Goal: Information Seeking & Learning: Learn about a topic

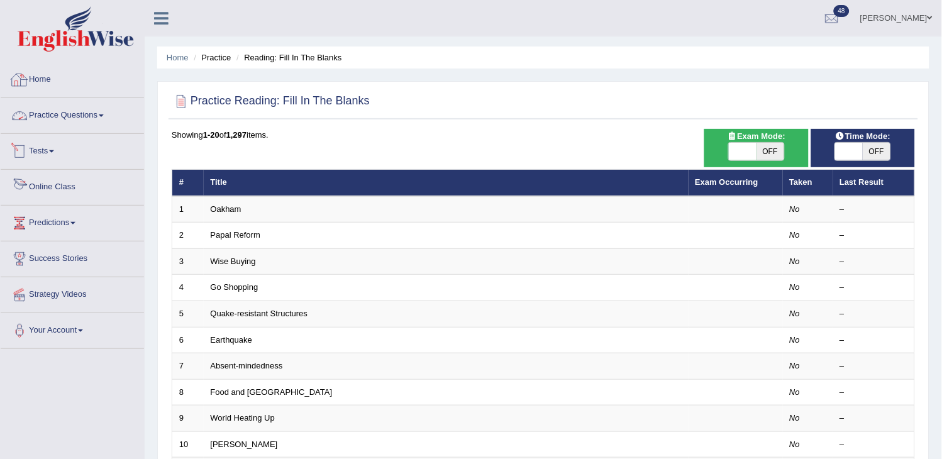
click at [86, 134] on link "Tests" at bounding box center [72, 149] width 143 height 31
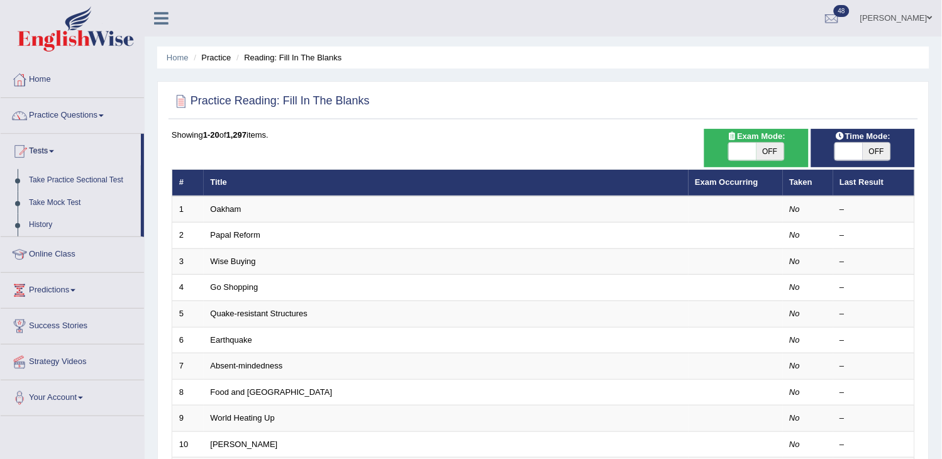
click at [84, 117] on link "Practice Questions" at bounding box center [72, 113] width 143 height 31
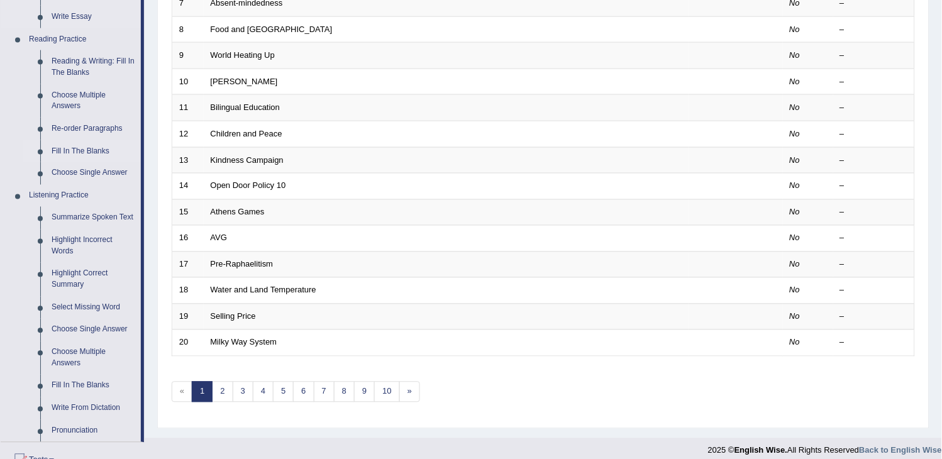
scroll to position [419, 0]
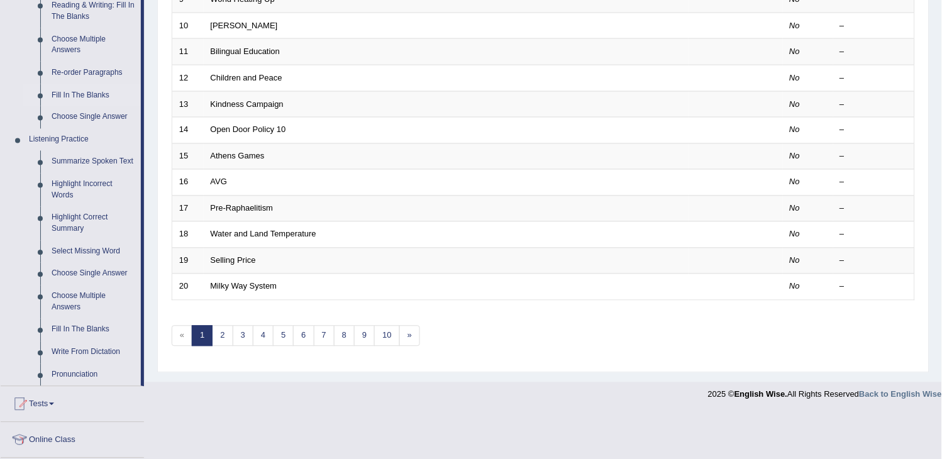
click at [95, 323] on link "Fill In The Blanks" at bounding box center [93, 330] width 95 height 23
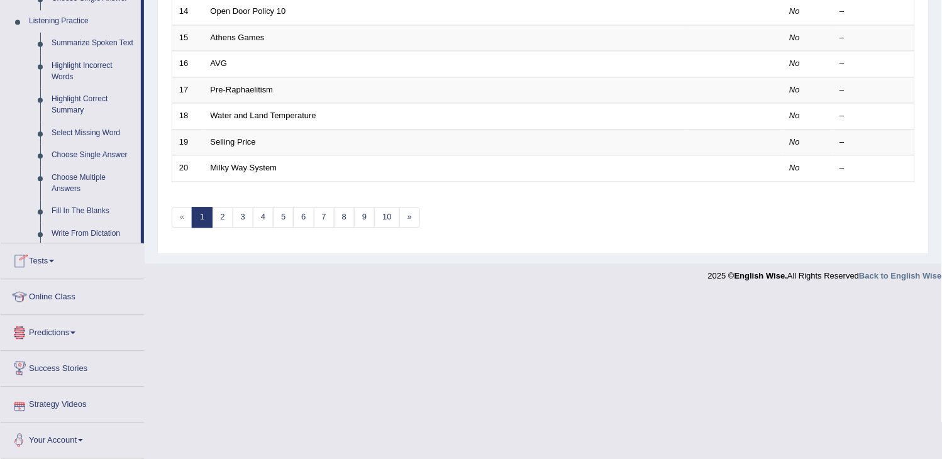
scroll to position [562, 0]
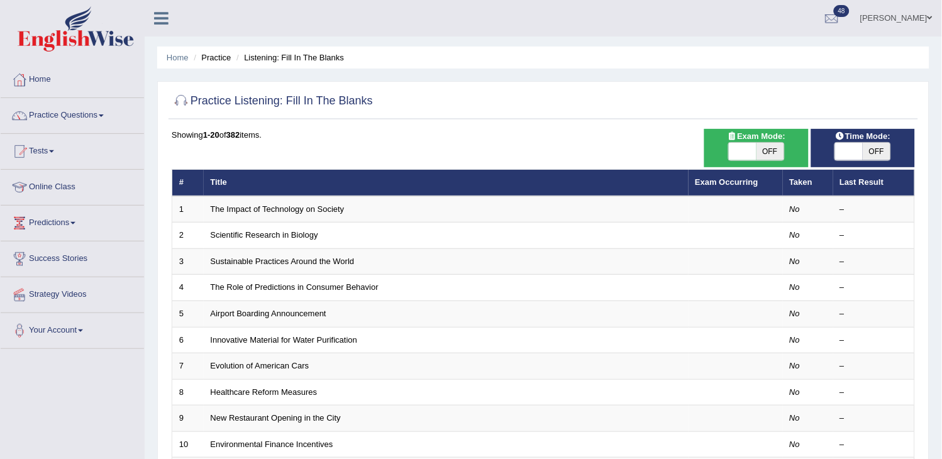
click at [763, 148] on span "OFF" at bounding box center [771, 152] width 28 height 18
checkbox input "true"
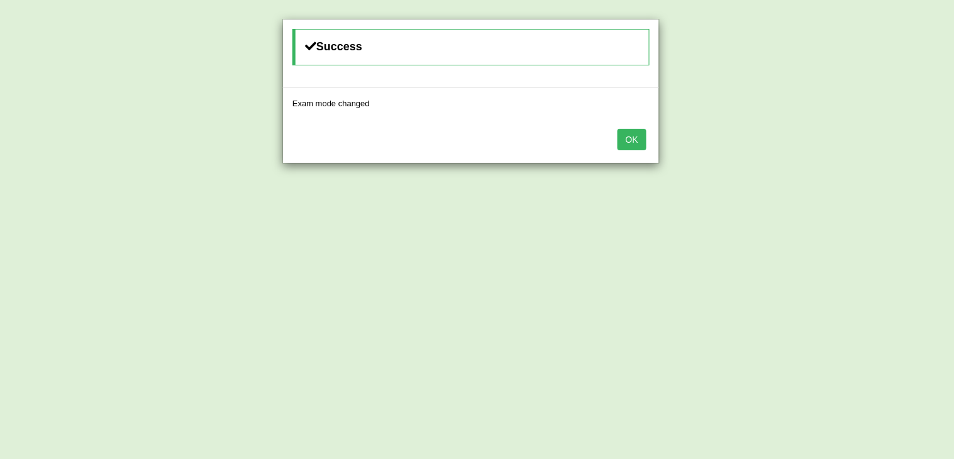
click at [629, 142] on button "OK" at bounding box center [632, 139] width 29 height 21
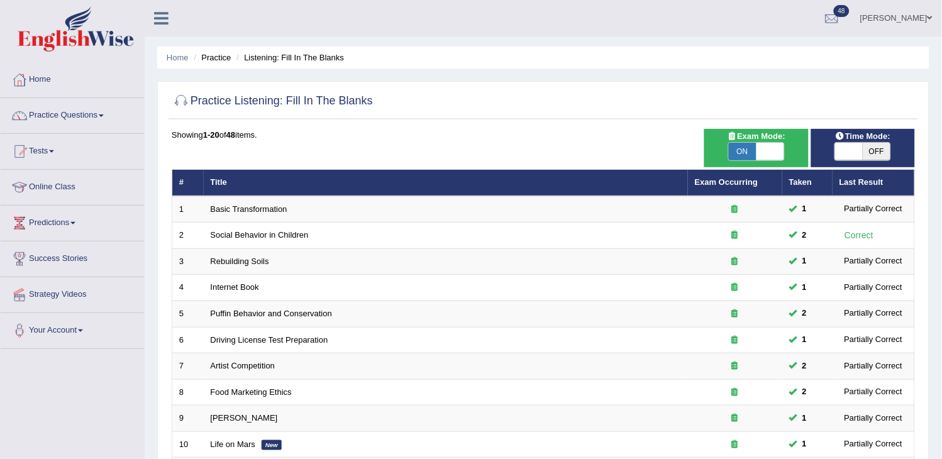
click at [870, 149] on span "OFF" at bounding box center [877, 152] width 28 height 18
checkbox input "true"
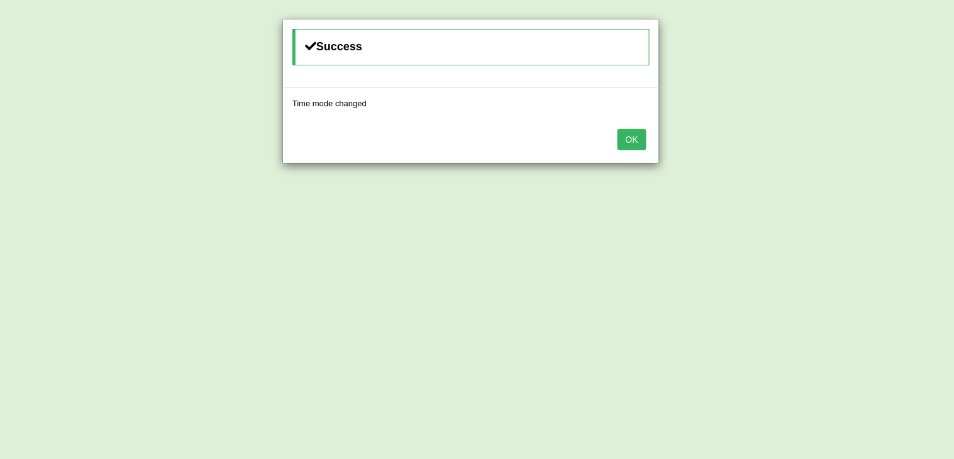
click at [637, 135] on button "OK" at bounding box center [632, 139] width 29 height 21
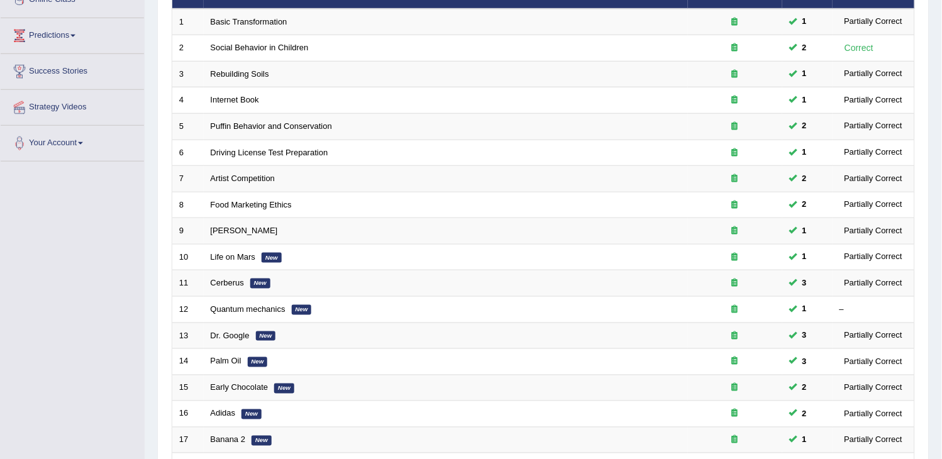
scroll to position [374, 0]
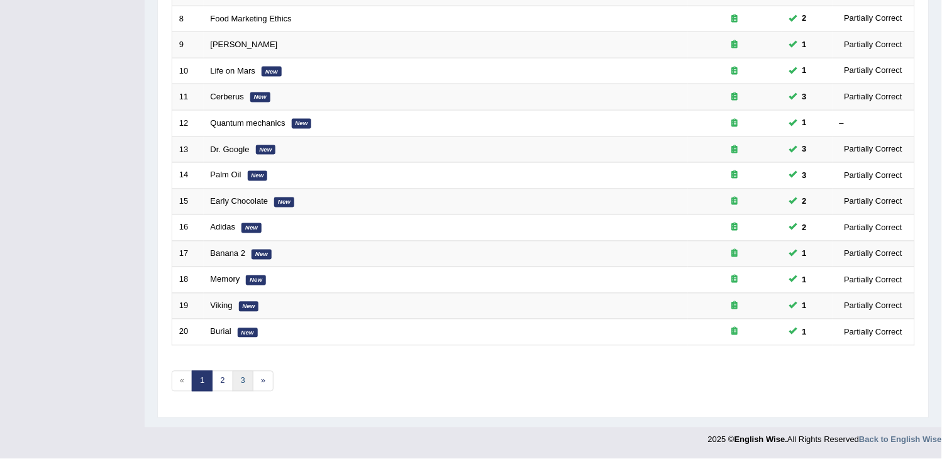
click at [238, 386] on link "3" at bounding box center [243, 381] width 21 height 21
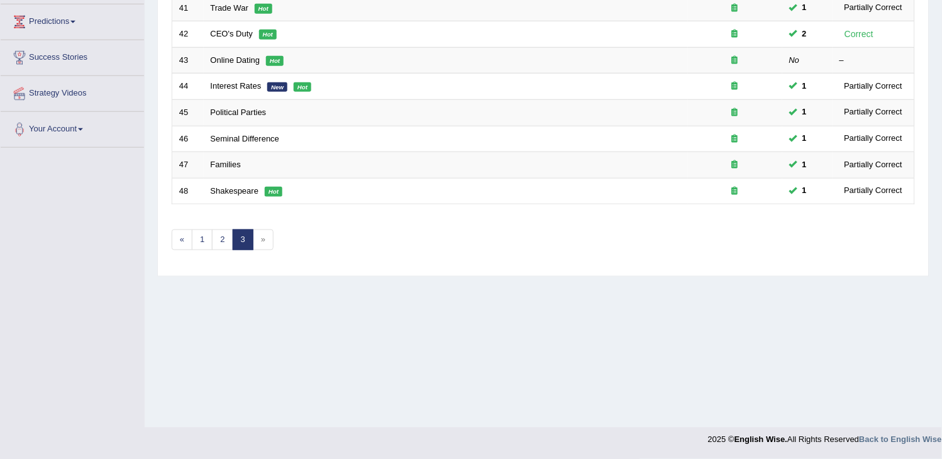
click at [268, 237] on span "»" at bounding box center [263, 240] width 21 height 21
click at [266, 240] on span "»" at bounding box center [263, 240] width 21 height 21
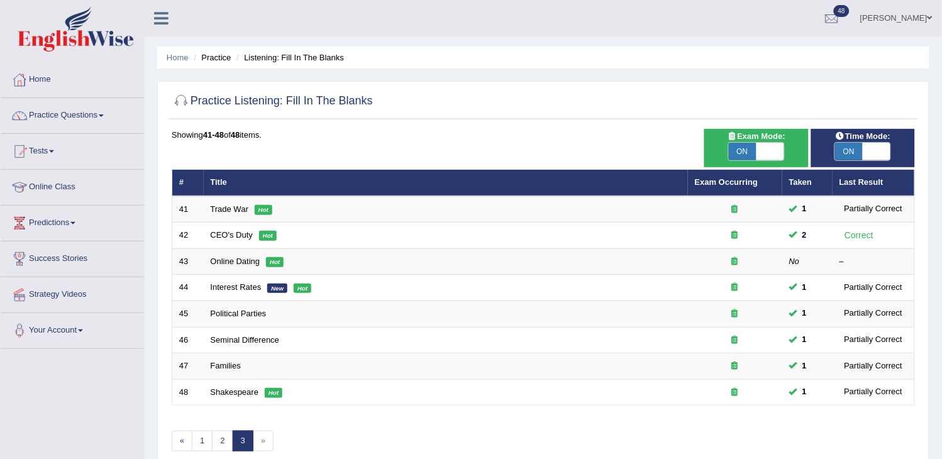
click at [745, 154] on span "ON" at bounding box center [743, 152] width 28 height 18
checkbox input "false"
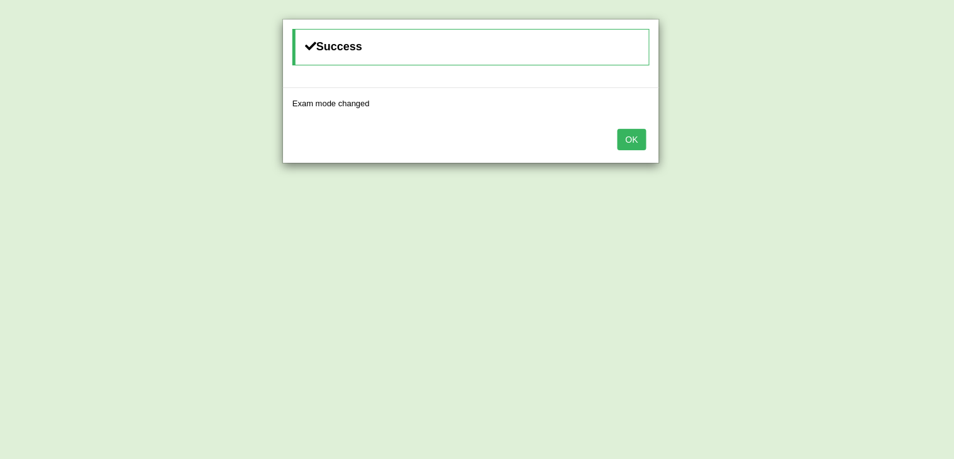
click at [637, 135] on button "OK" at bounding box center [632, 139] width 29 height 21
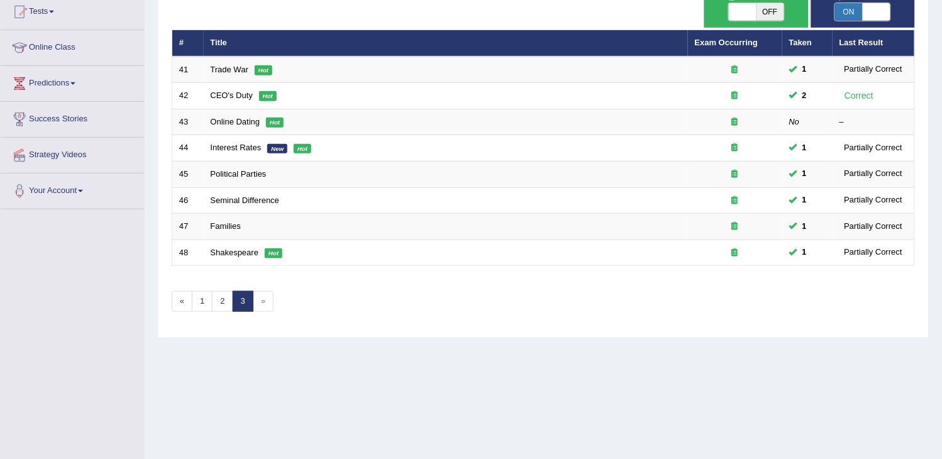
scroll to position [201, 0]
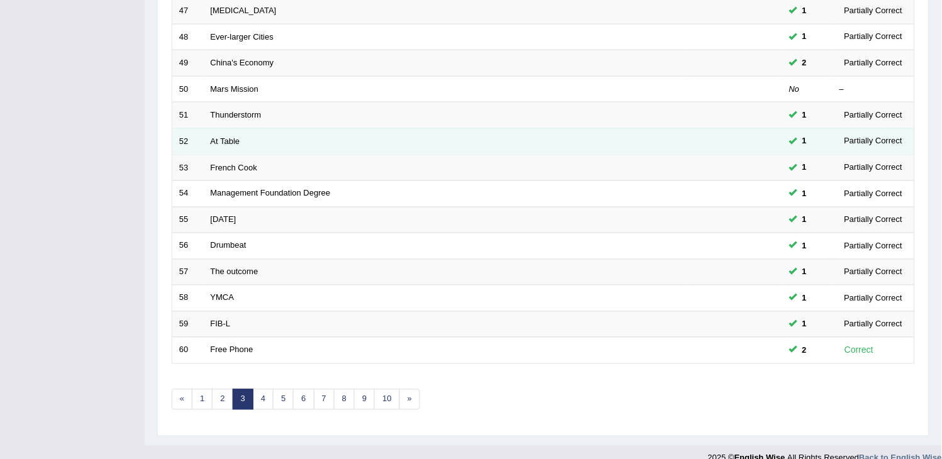
scroll to position [374, 0]
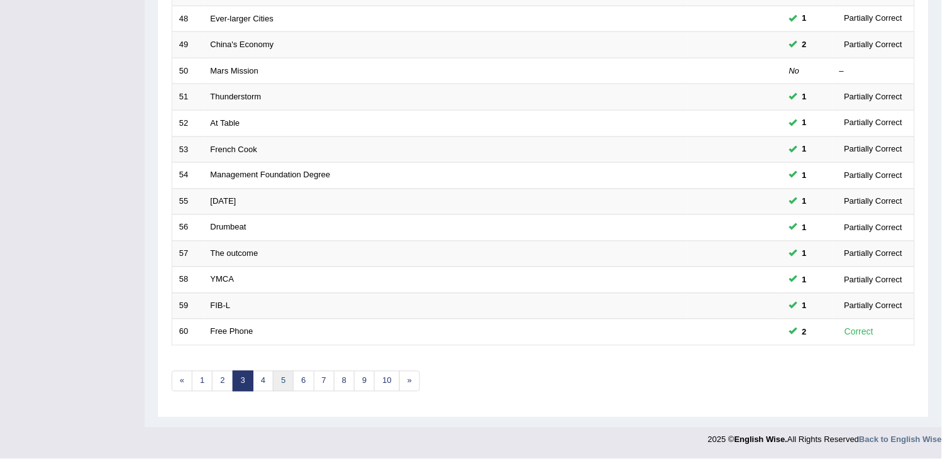
click at [282, 386] on link "5" at bounding box center [283, 381] width 21 height 21
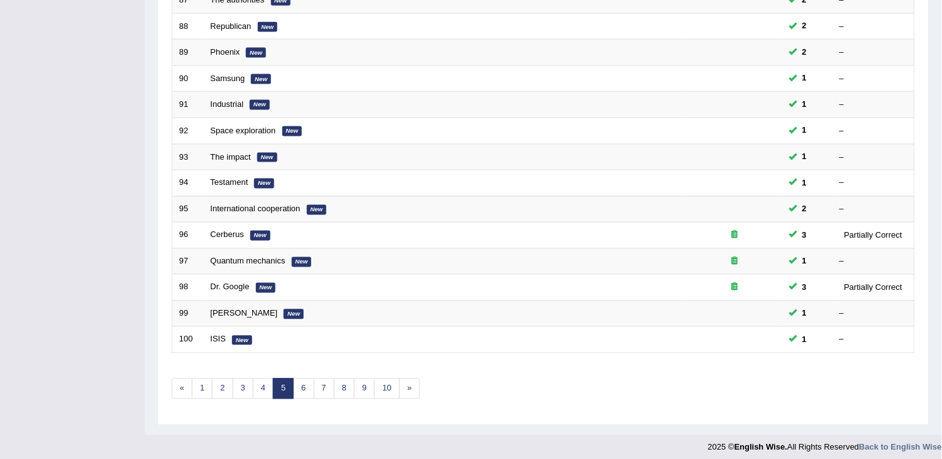
scroll to position [374, 0]
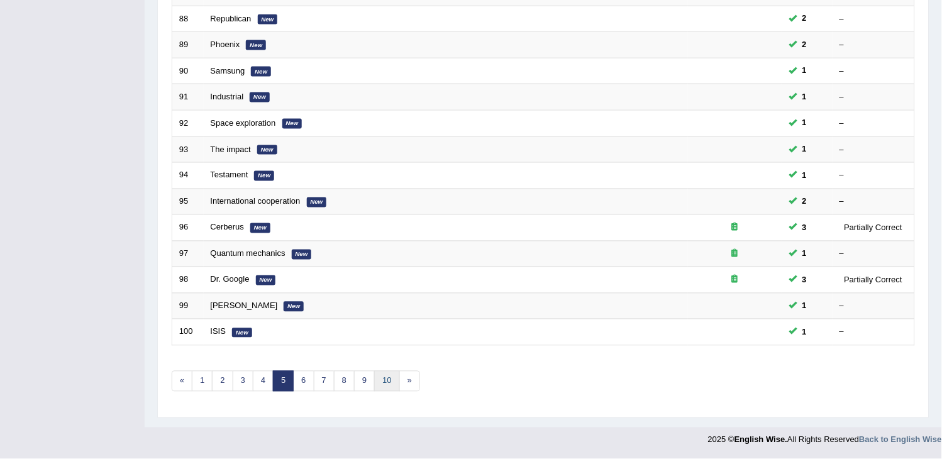
click at [376, 382] on link "10" at bounding box center [386, 381] width 25 height 21
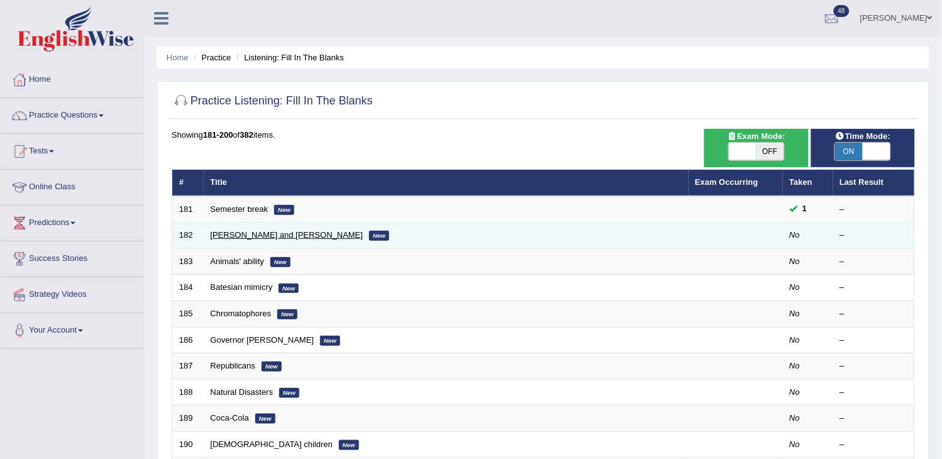
click at [240, 237] on link "[PERSON_NAME] and [PERSON_NAME]" at bounding box center [287, 234] width 153 height 9
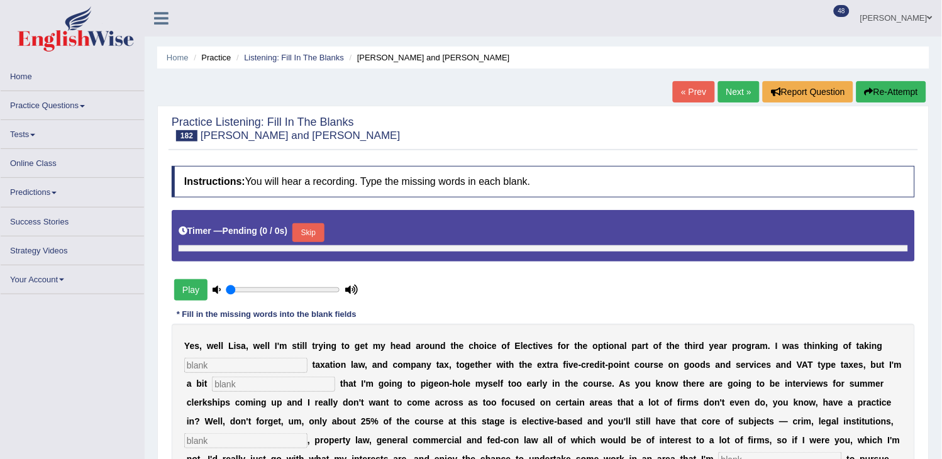
click at [305, 234] on button "Skip" at bounding box center [308, 232] width 31 height 19
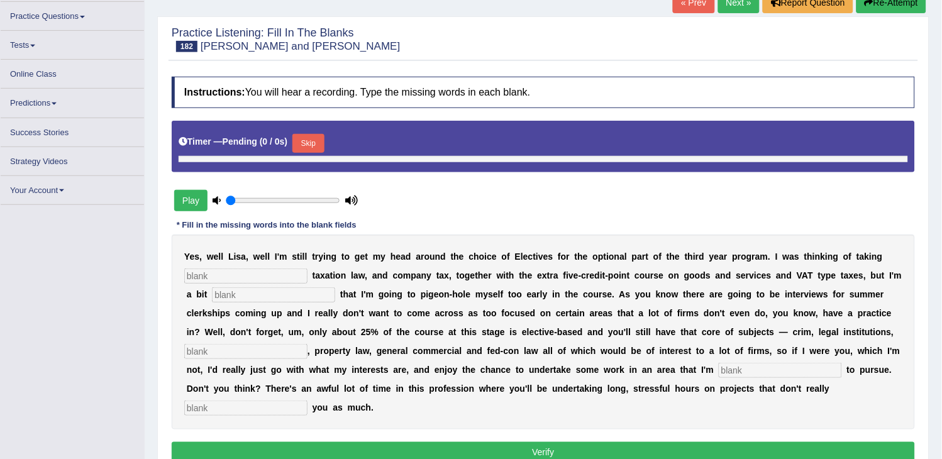
scroll to position [61, 0]
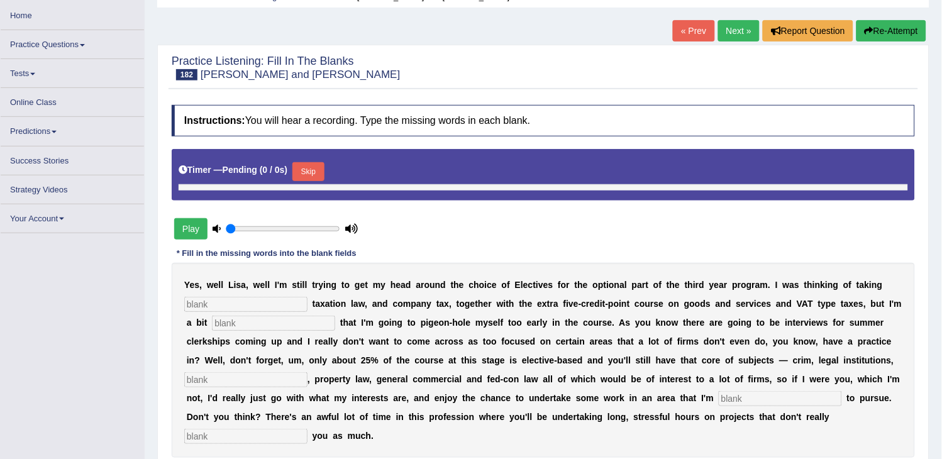
click at [315, 193] on div "Timer — Pending ( 0 / 0s ) Skip" at bounding box center [544, 175] width 744 height 52
click at [316, 172] on button "Skip" at bounding box center [308, 171] width 31 height 19
click at [649, 260] on div "Instructions: You will hear a recording. Type the missing words in each blank. …" at bounding box center [544, 300] width 750 height 403
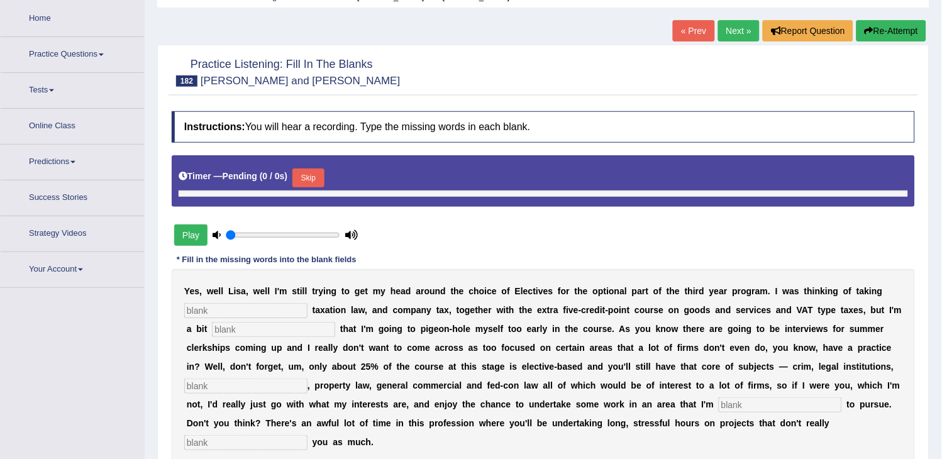
type input "1"
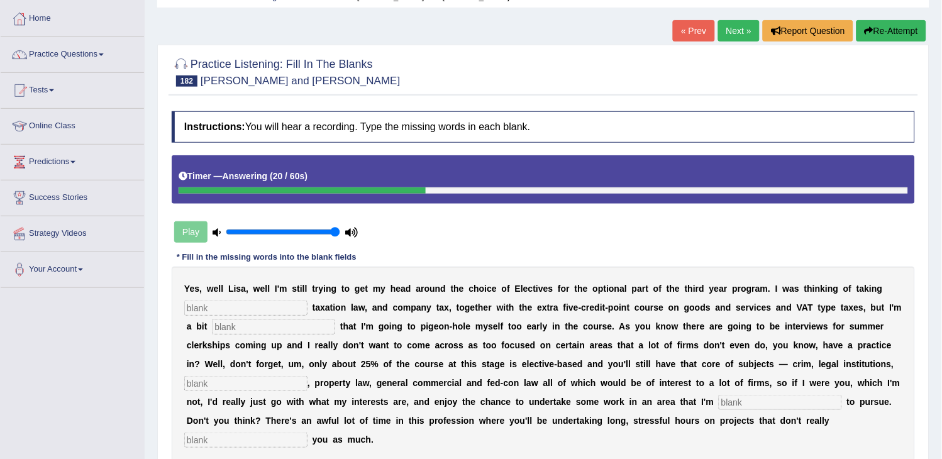
click at [891, 24] on button "Re-Attempt" at bounding box center [892, 30] width 70 height 21
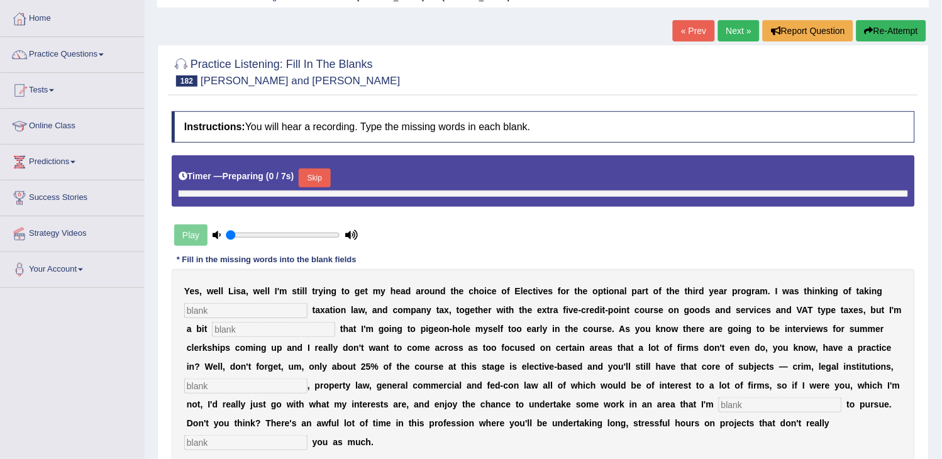
type input "1"
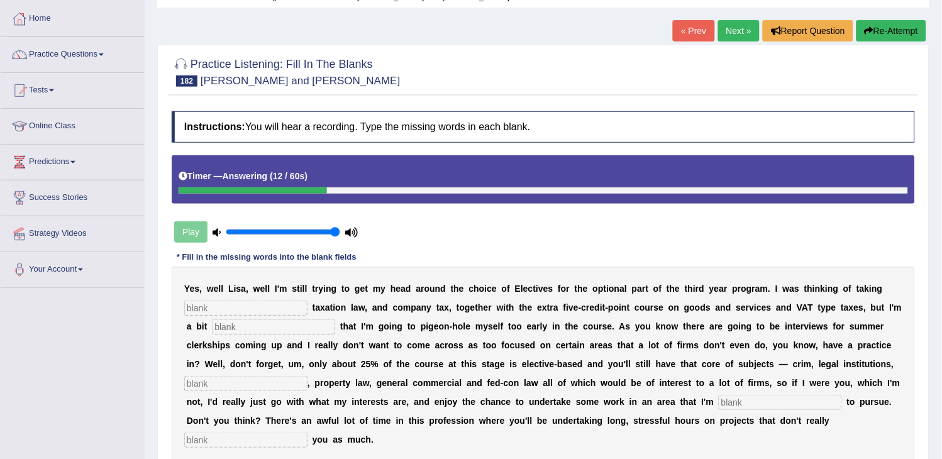
click at [269, 440] on input "text" at bounding box center [245, 440] width 123 height 15
type input "interest"
click at [745, 398] on input "text" at bounding box center [780, 402] width 123 height 15
type input "motivated"
click at [255, 387] on input "text" at bounding box center [245, 383] width 123 height 15
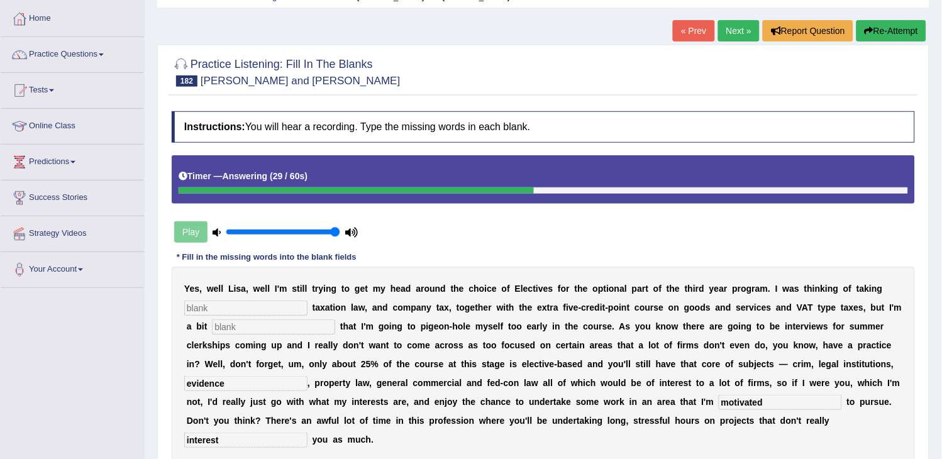
type input "evidence"
click at [245, 329] on input "text" at bounding box center [273, 327] width 123 height 15
type input "concerned"
click at [230, 305] on input "text" at bounding box center [245, 308] width 123 height 15
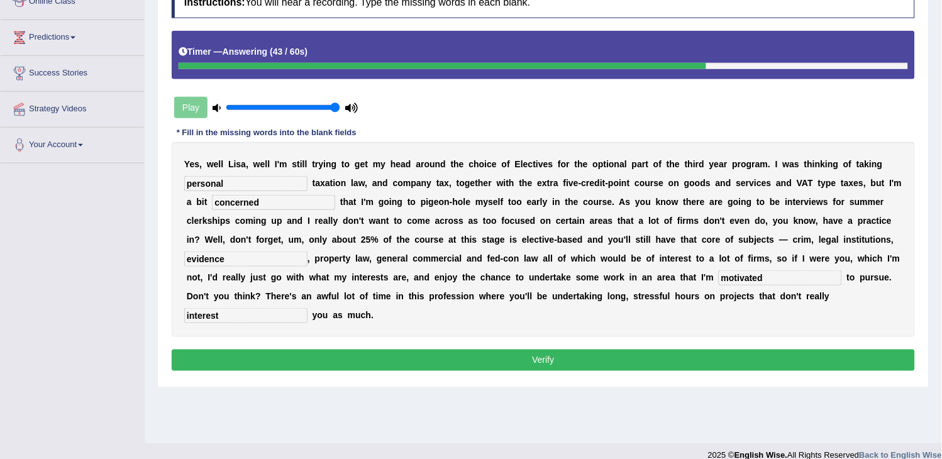
scroll to position [201, 0]
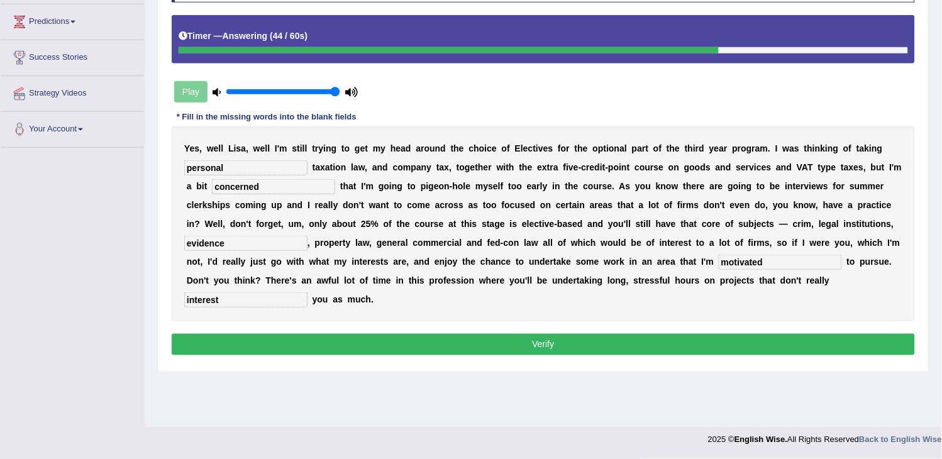
type input "personal"
click at [319, 346] on button "Verify" at bounding box center [544, 344] width 744 height 21
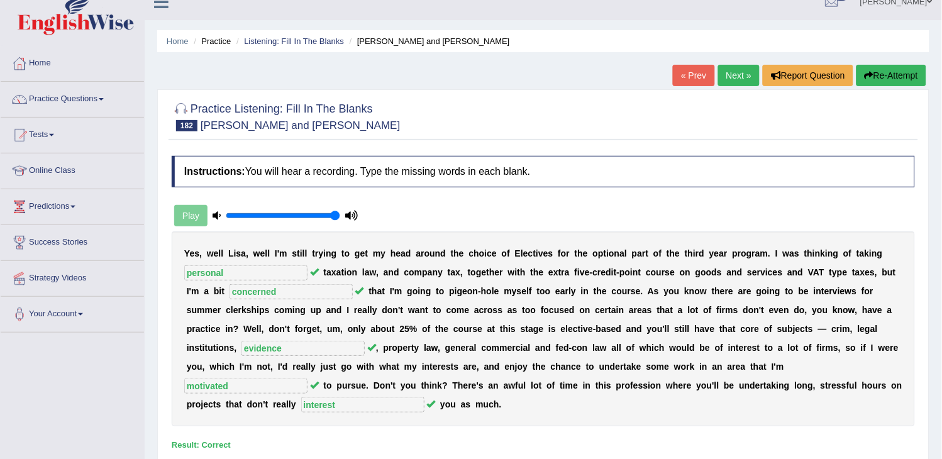
scroll to position [0, 0]
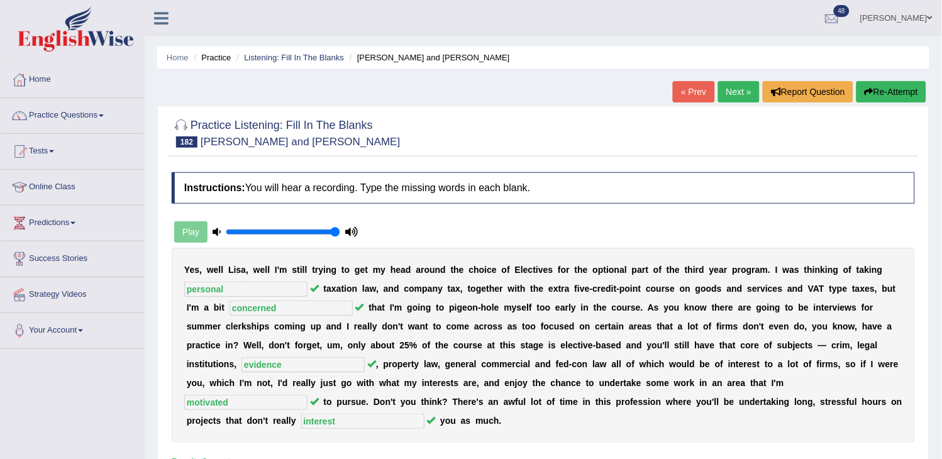
click at [732, 87] on link "Next »" at bounding box center [739, 91] width 42 height 21
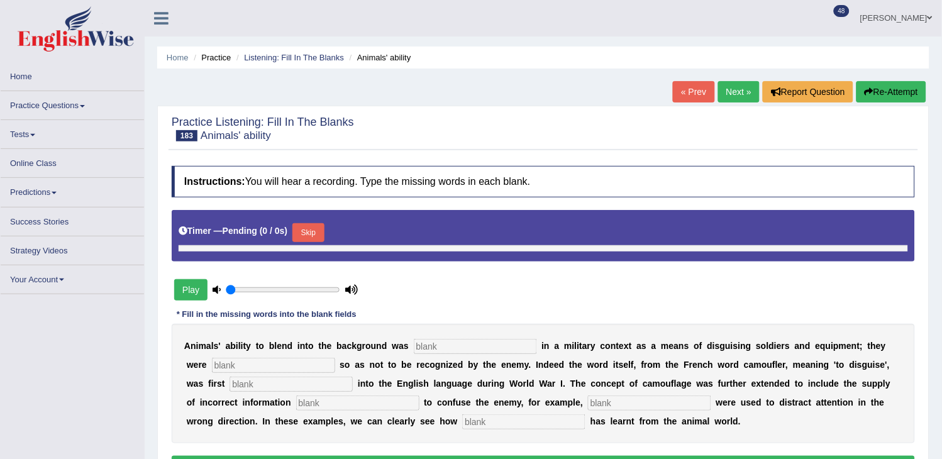
type input "1"
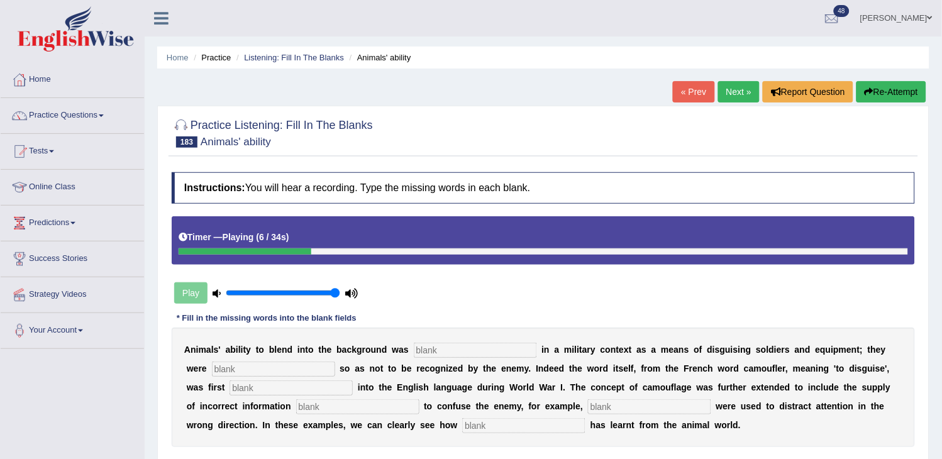
click at [904, 96] on button "Re-Attempt" at bounding box center [892, 91] width 70 height 21
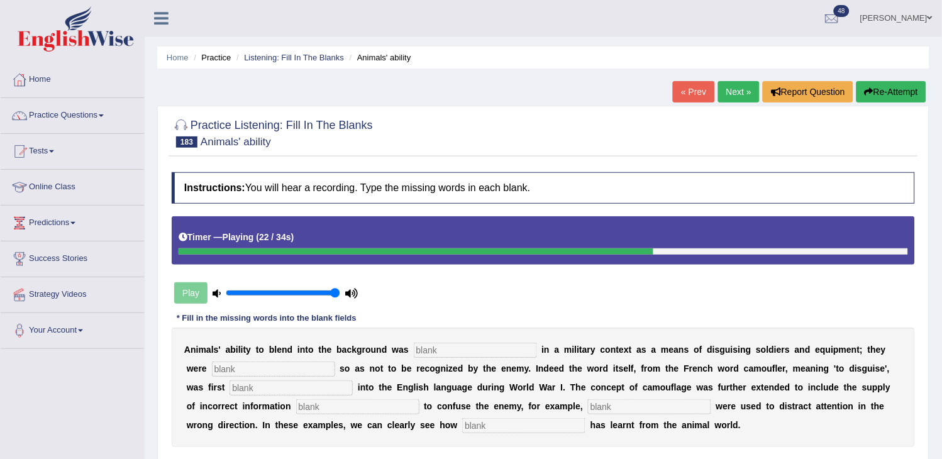
click at [903, 99] on button "Re-Attempt" at bounding box center [892, 91] width 70 height 21
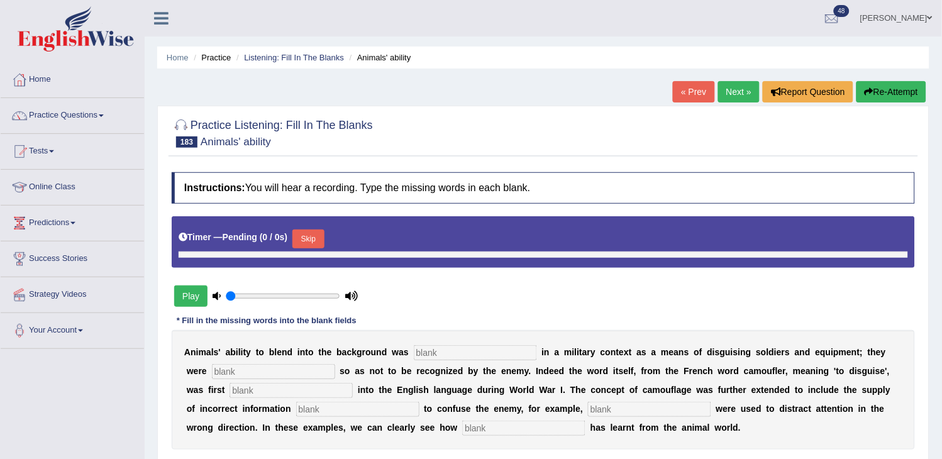
type input "1"
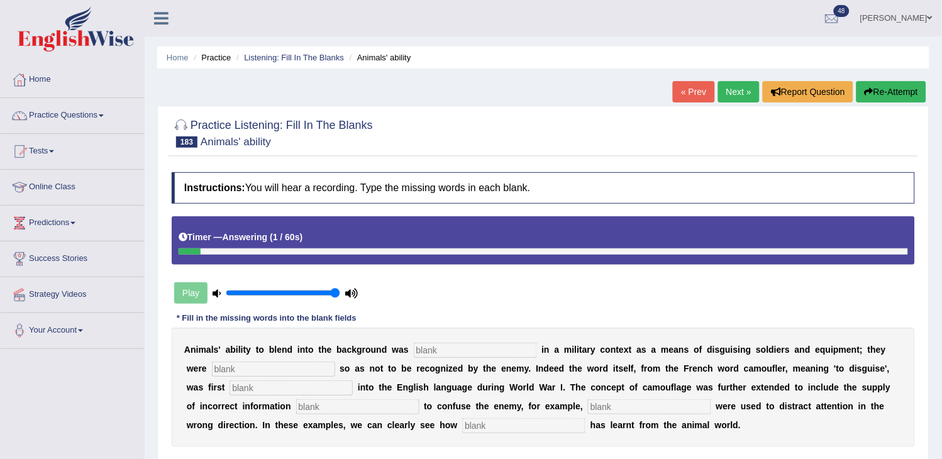
click at [903, 98] on button "Re-Attempt" at bounding box center [892, 91] width 70 height 21
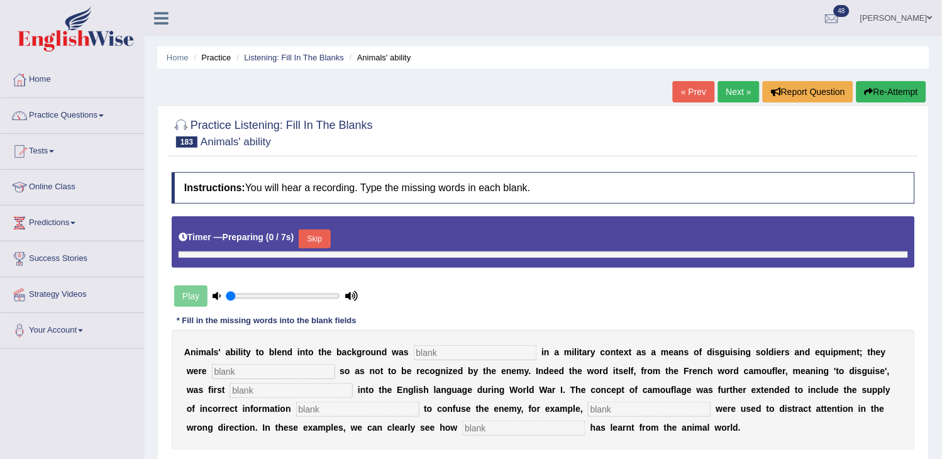
type input "1"
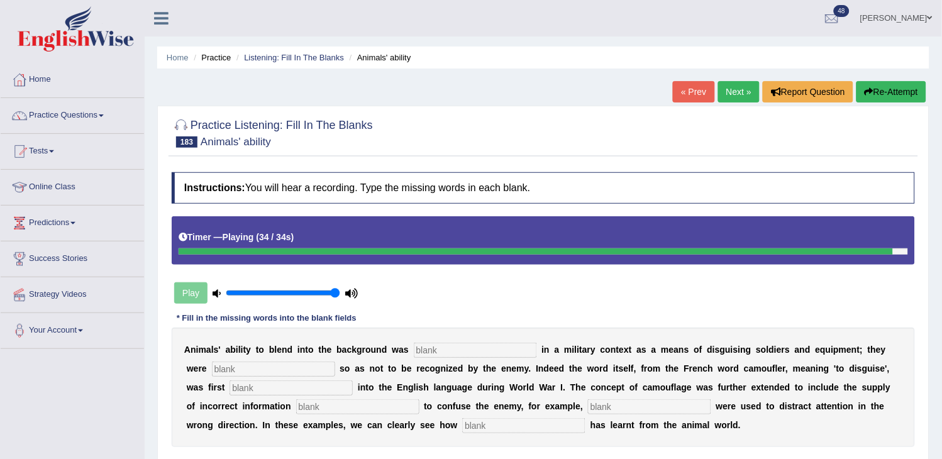
click at [462, 350] on input "text" at bounding box center [475, 350] width 123 height 15
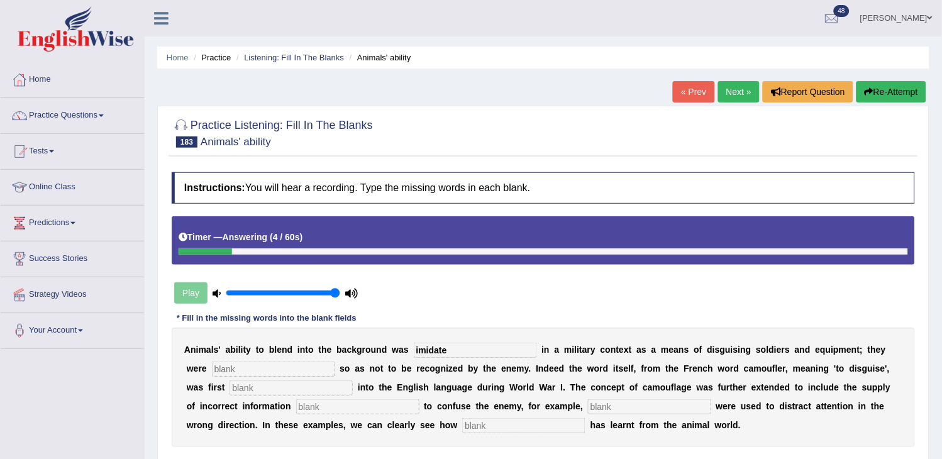
click at [282, 366] on input "text" at bounding box center [273, 369] width 123 height 15
click at [467, 352] on input "imidate" at bounding box center [475, 350] width 123 height 15
type input "imidated"
click at [286, 369] on input "text" at bounding box center [273, 369] width 123 height 15
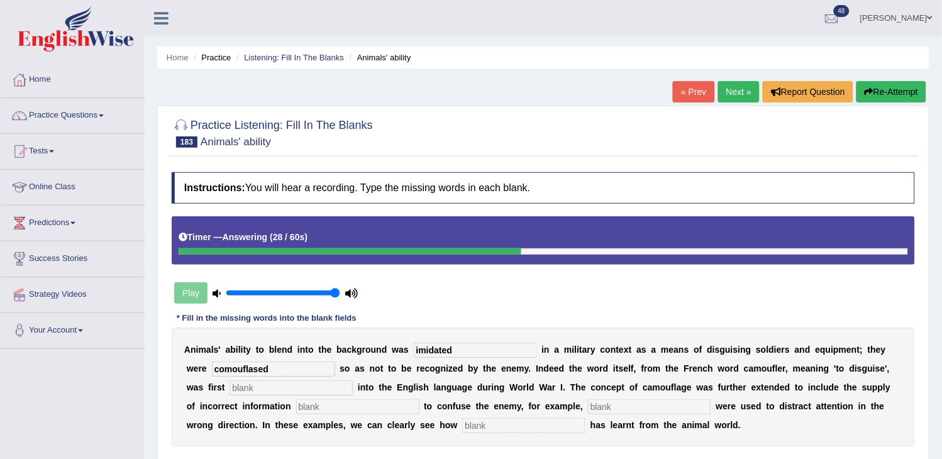
type input "comouflased"
click at [284, 391] on input "text" at bounding box center [291, 388] width 123 height 15
type input "introduced"
click at [348, 409] on input "text" at bounding box center [357, 406] width 123 height 15
type input "intend"
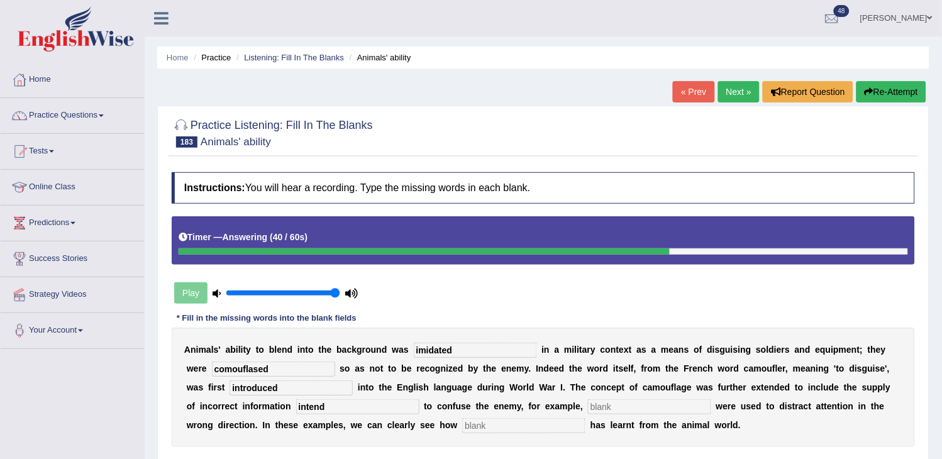
click at [593, 405] on input "text" at bounding box center [649, 406] width 123 height 15
type input "discouse"
click at [543, 420] on input "text" at bounding box center [523, 425] width 123 height 15
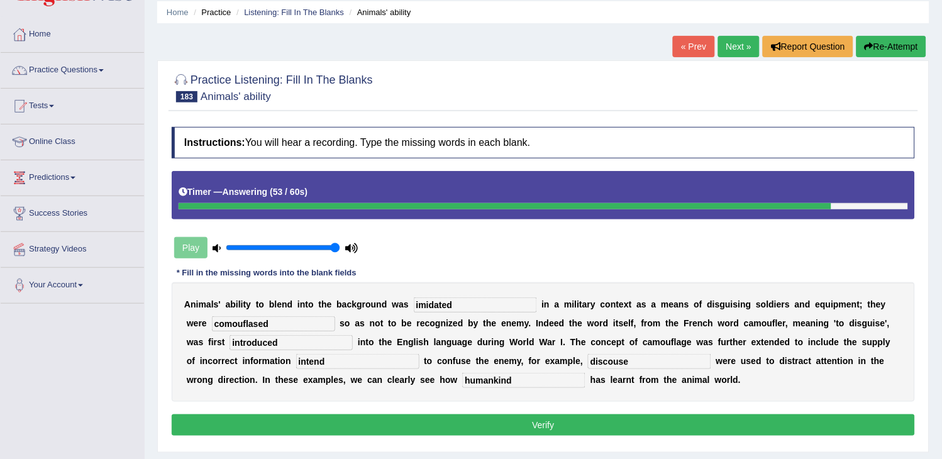
scroll to position [70, 0]
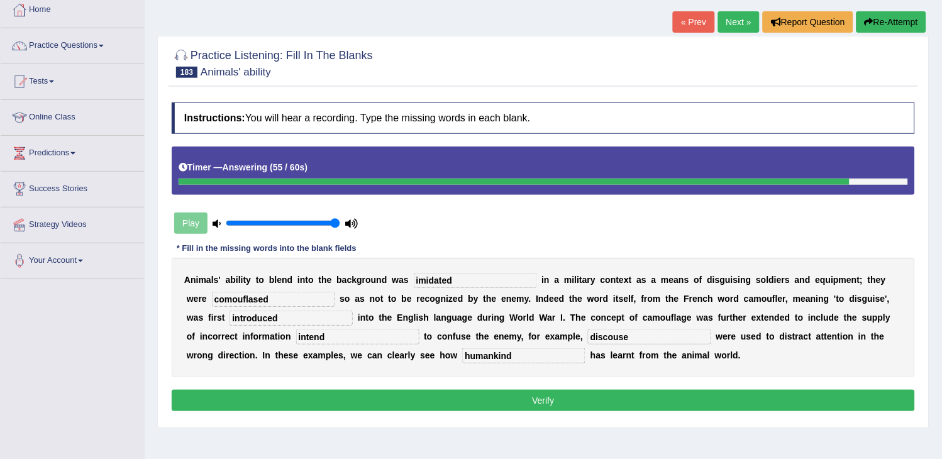
click at [497, 352] on input "humankind" at bounding box center [523, 356] width 123 height 15
click at [494, 354] on input "humankind" at bounding box center [523, 356] width 123 height 15
type input "human kind"
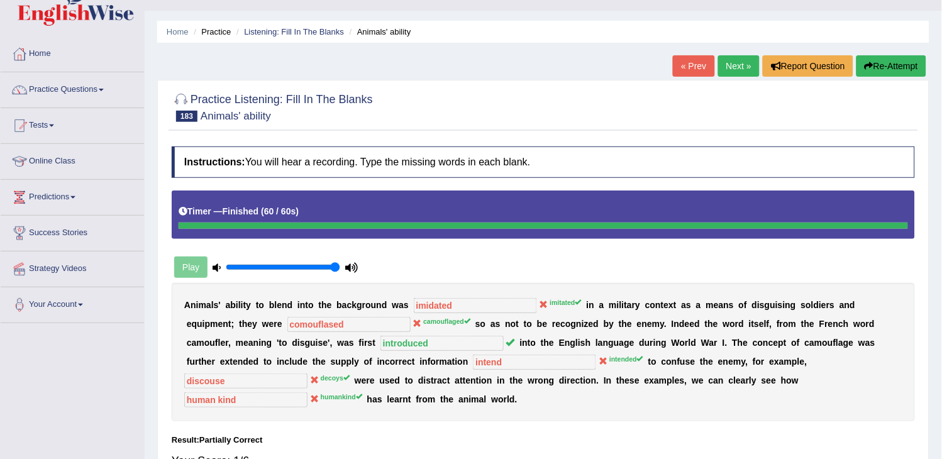
scroll to position [0, 0]
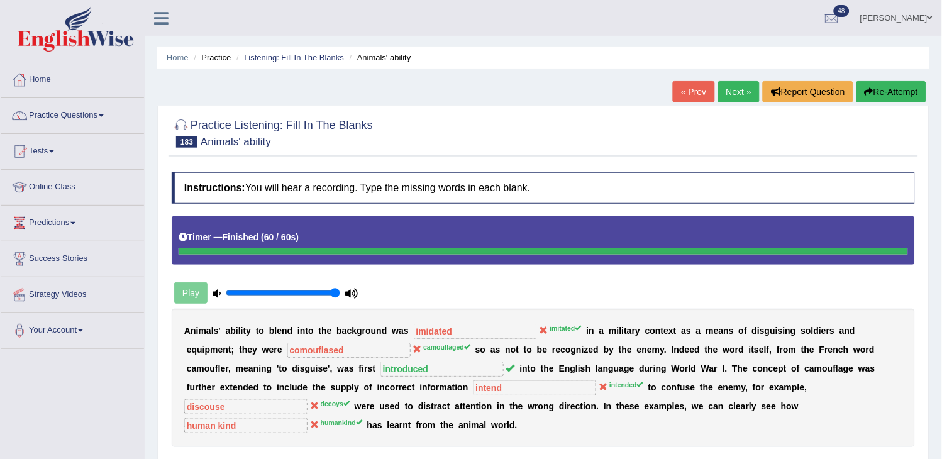
click at [909, 94] on button "Re-Attempt" at bounding box center [892, 91] width 70 height 21
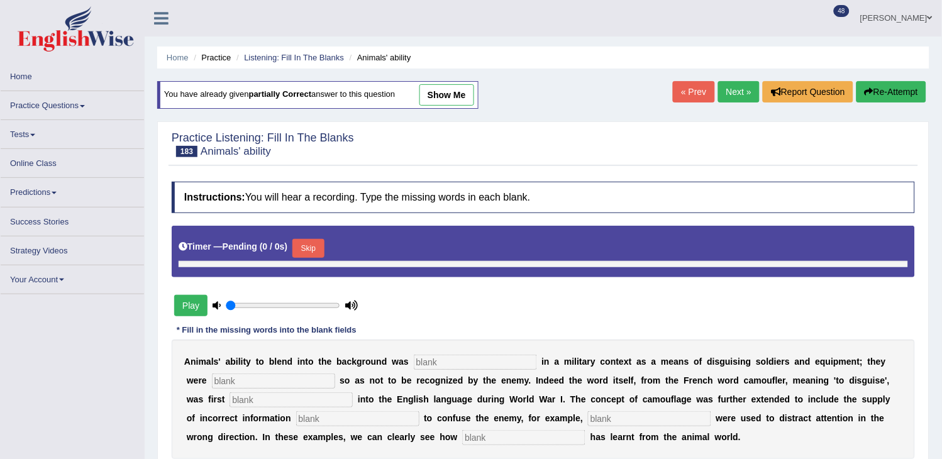
type input "1"
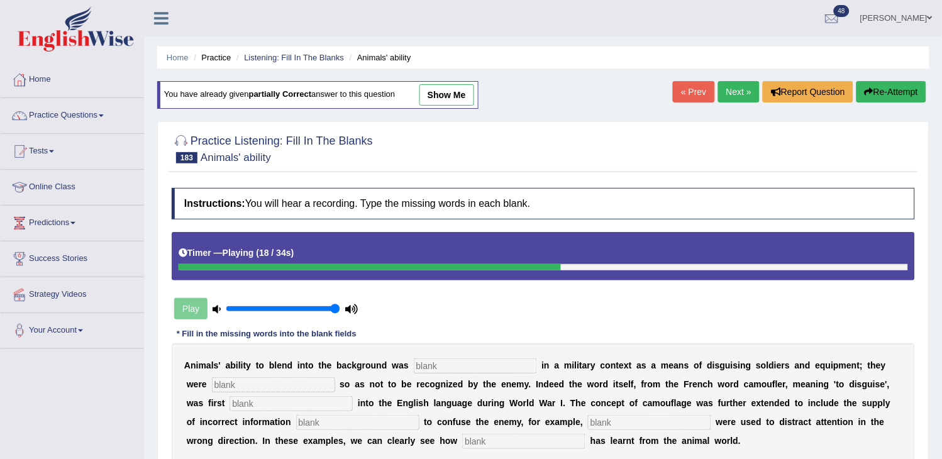
click at [466, 365] on input "text" at bounding box center [475, 366] width 123 height 15
type input "imitated"
click at [255, 381] on input "text" at bounding box center [273, 384] width 123 height 15
type input "comouflaged"
click at [255, 399] on input "text" at bounding box center [291, 403] width 123 height 15
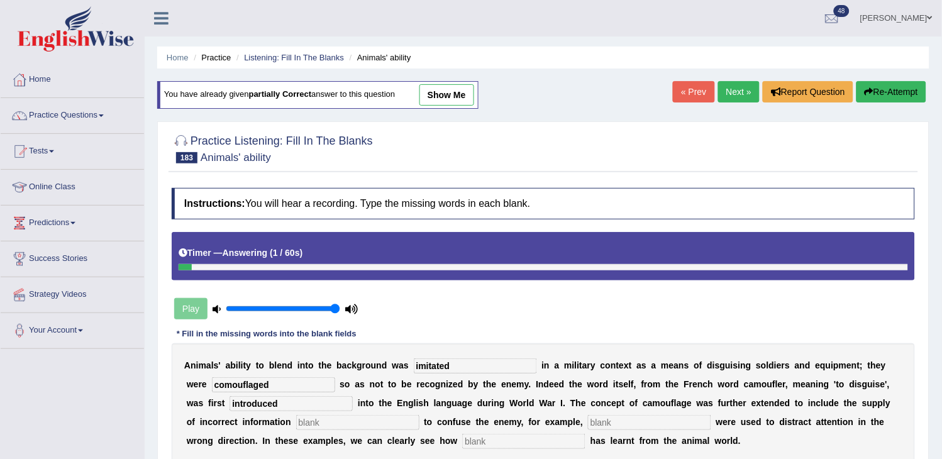
type input "introduced"
click at [313, 429] on input "text" at bounding box center [357, 422] width 123 height 15
type input "intended"
click at [628, 425] on input "text" at bounding box center [649, 422] width 123 height 15
click at [546, 444] on input "text" at bounding box center [523, 441] width 123 height 15
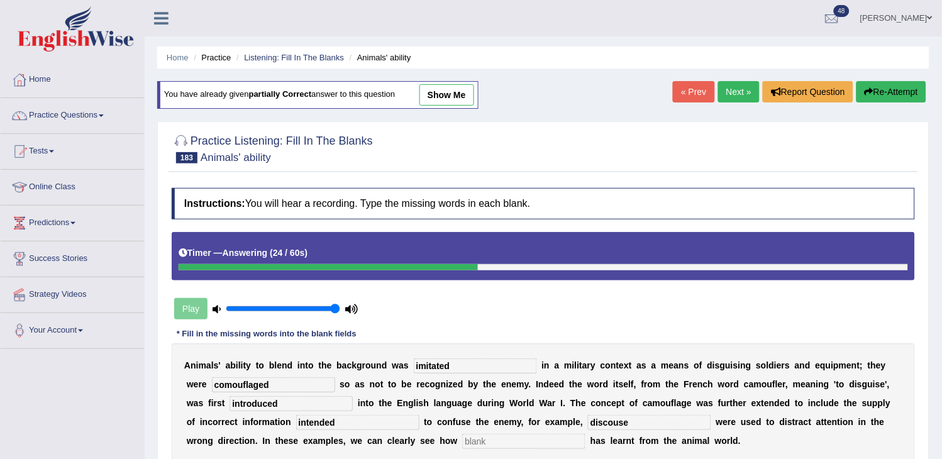
click at [619, 423] on input "discouse" at bounding box center [649, 422] width 123 height 15
type input "discourse"
click at [538, 445] on input "text" at bounding box center [523, 441] width 123 height 15
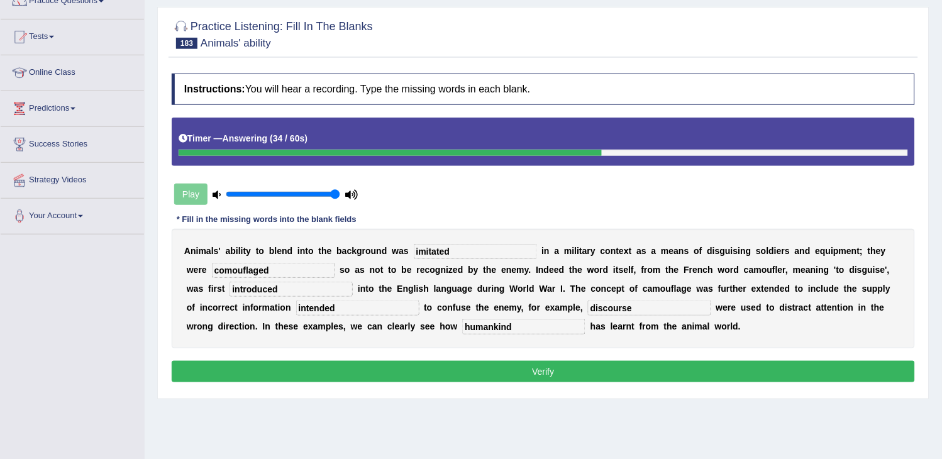
scroll to position [140, 0]
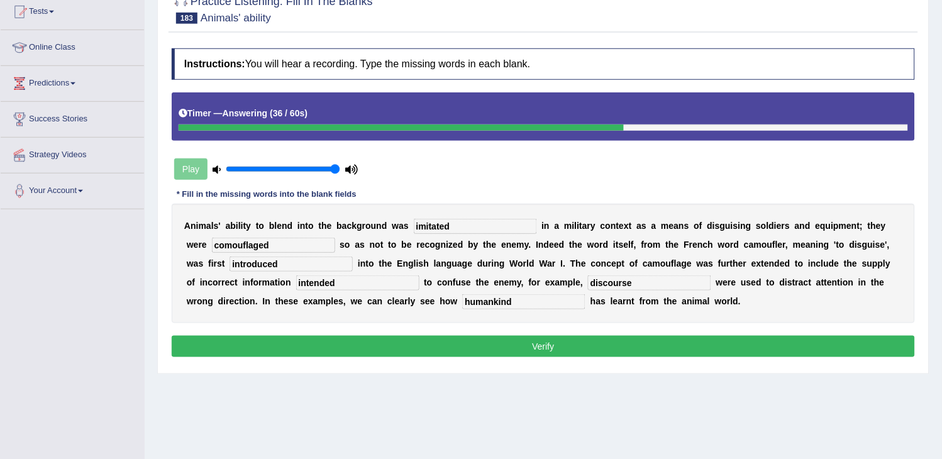
type input "humankind"
click at [589, 340] on button "Verify" at bounding box center [544, 346] width 744 height 21
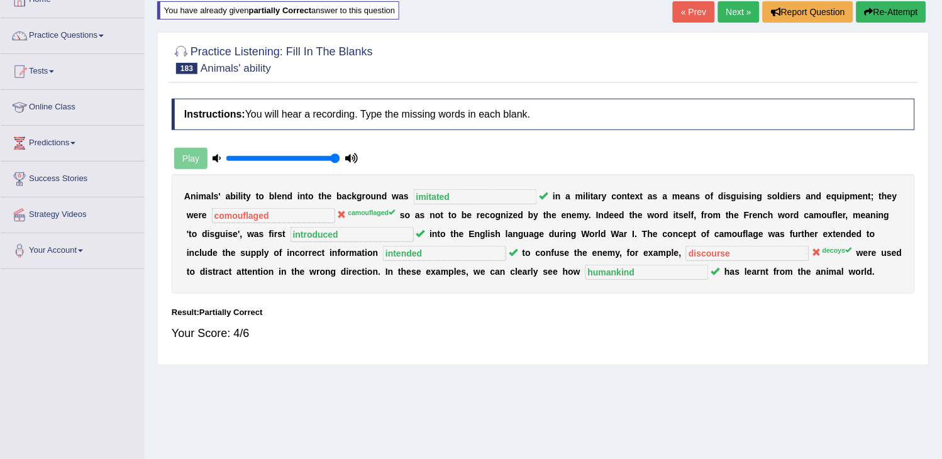
scroll to position [0, 0]
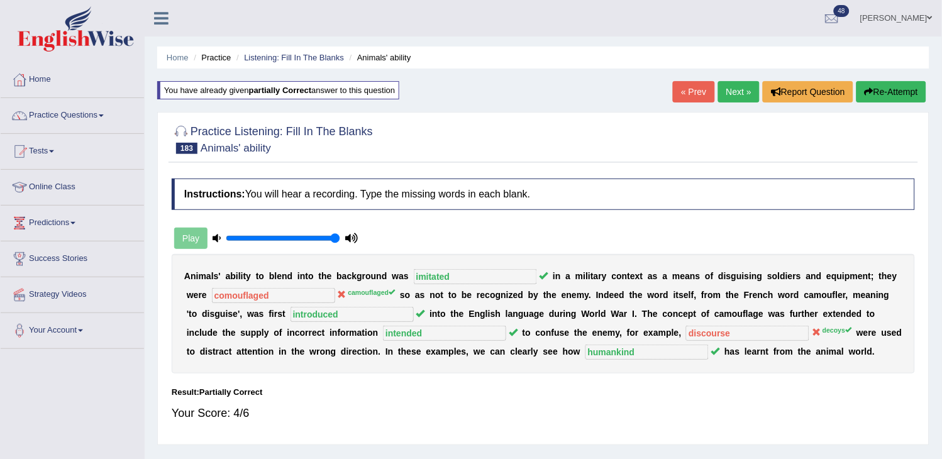
click at [722, 99] on link "Next »" at bounding box center [739, 91] width 42 height 21
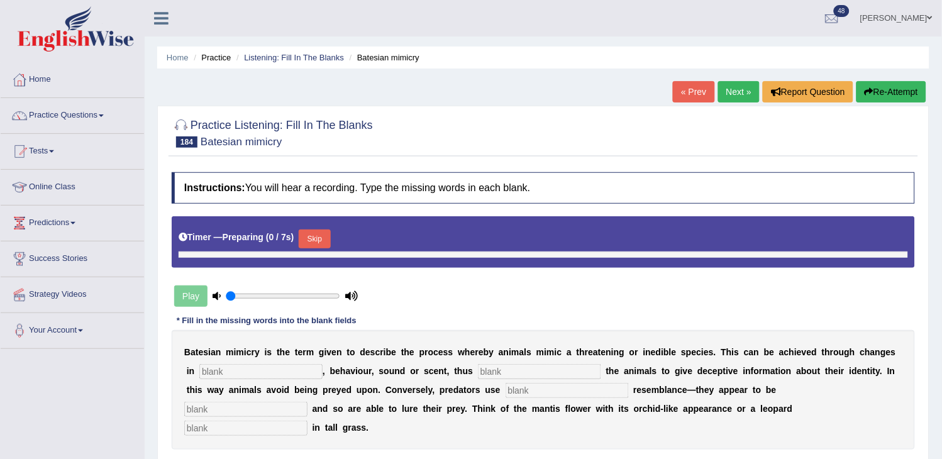
type input "1"
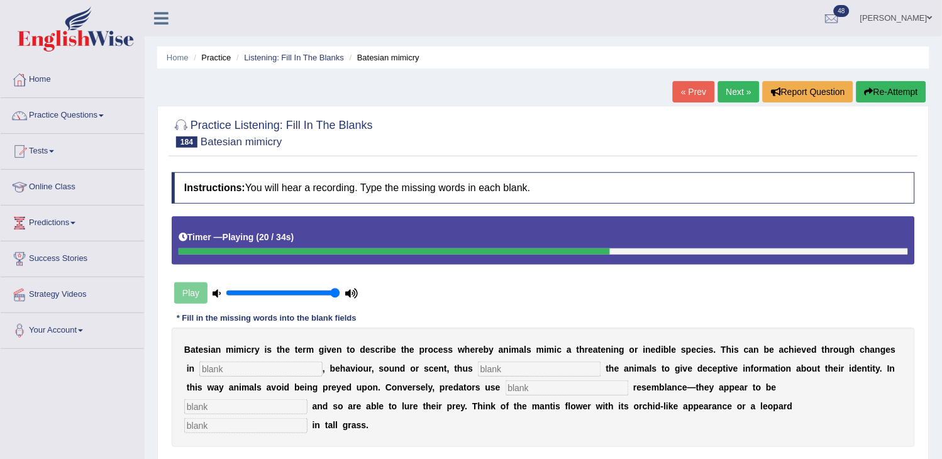
click at [900, 96] on button "Re-Attempt" at bounding box center [892, 91] width 70 height 21
click at [732, 86] on link "Next »" at bounding box center [739, 91] width 42 height 21
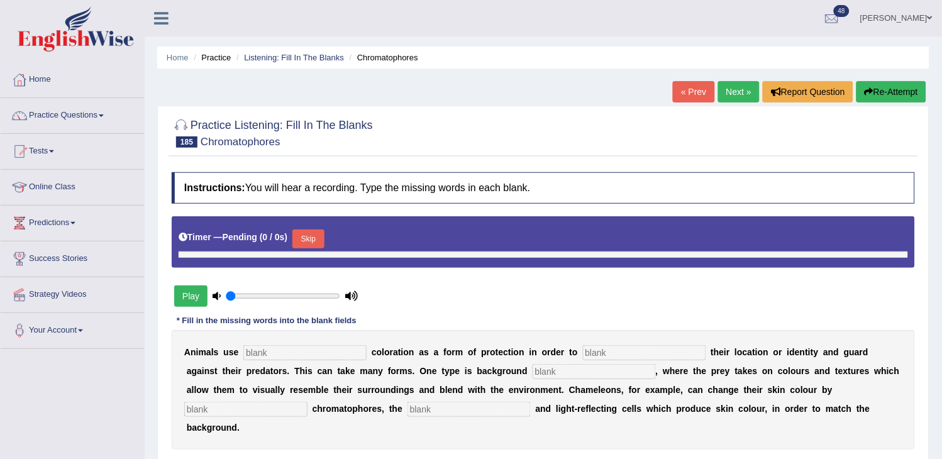
click at [92, 104] on link "Practice Questions" at bounding box center [72, 113] width 143 height 31
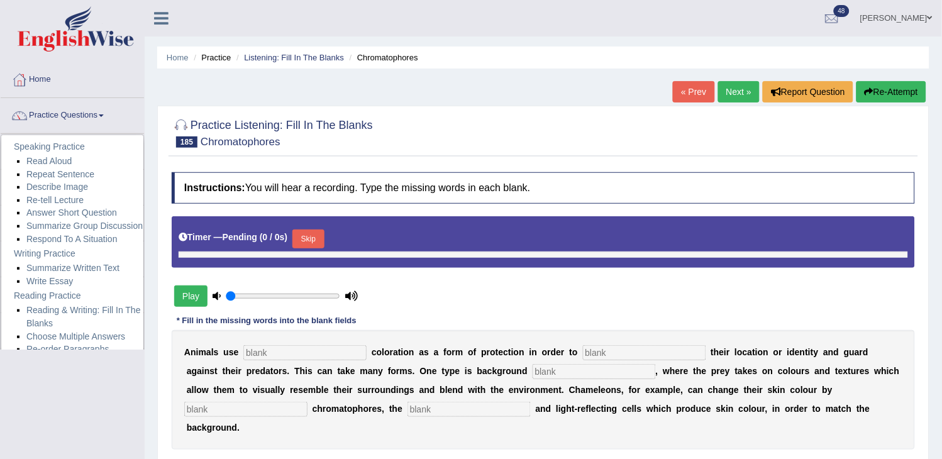
type input "1"
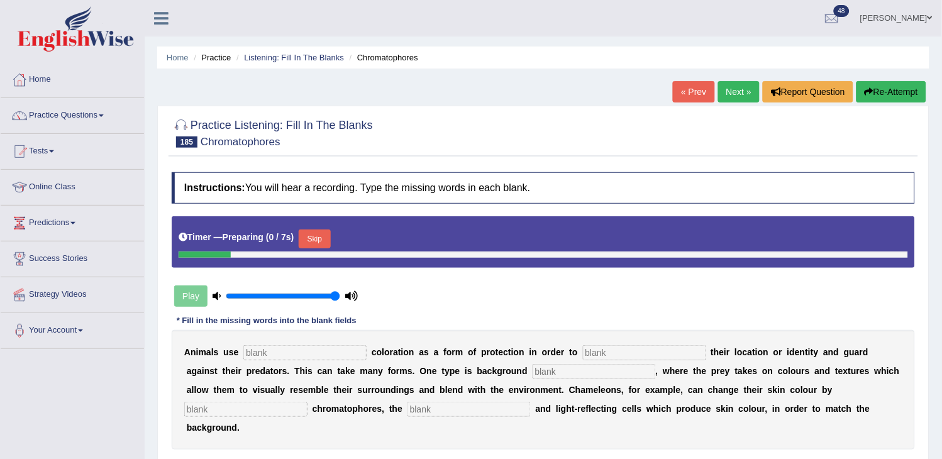
click at [92, 104] on link "Practice Questions" at bounding box center [72, 113] width 143 height 31
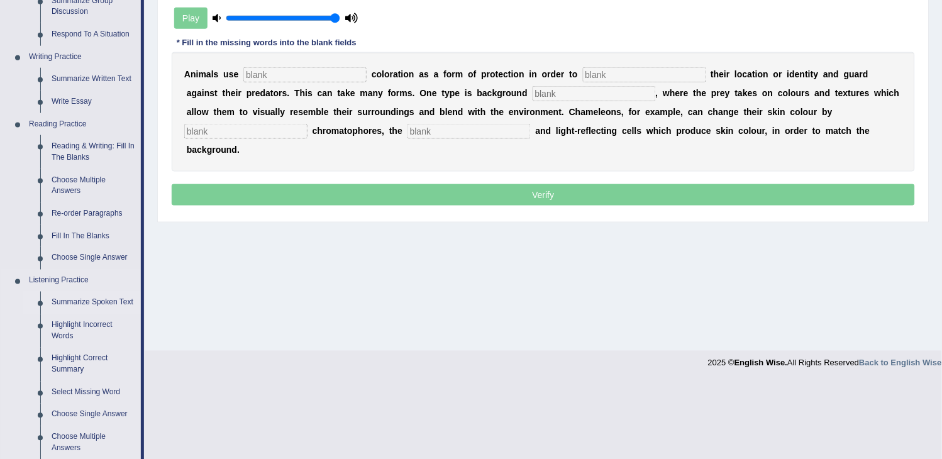
scroll to position [279, 0]
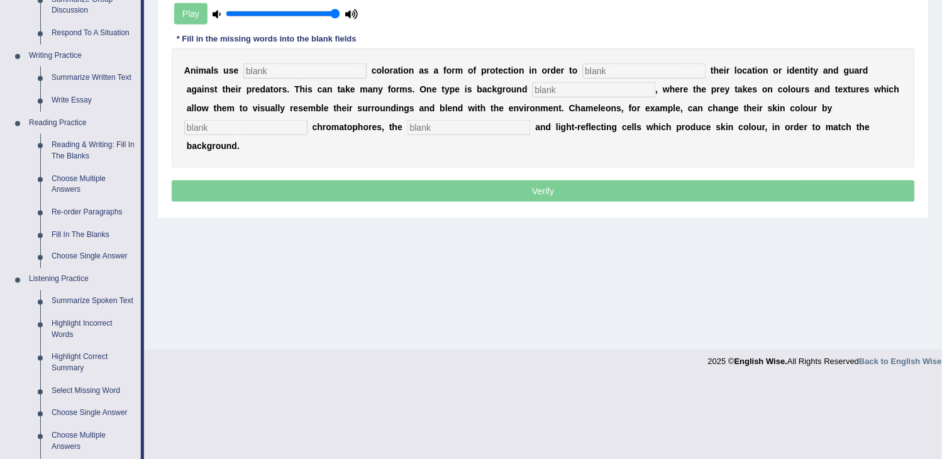
click at [300, 74] on input "text" at bounding box center [304, 71] width 123 height 15
click at [85, 233] on link "Fill In The Blanks" at bounding box center [93, 235] width 95 height 23
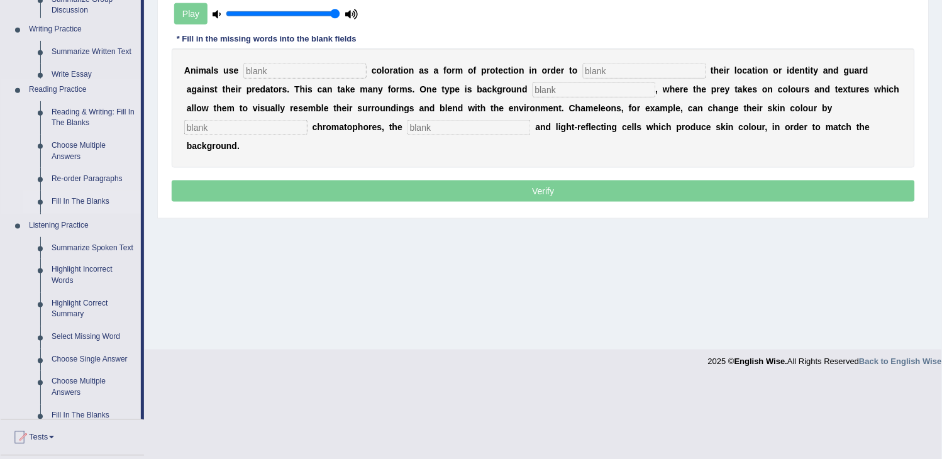
click at [85, 233] on ul "Speaking Practice Read Aloud Repeat Sentence Describe Image Re-tell Lecture Ans…" at bounding box center [71, 137] width 140 height 566
click at [85, 233] on ul "Home Practice Questions Speaking Practice Read Aloud Repeat Sentence Describe I…" at bounding box center [72, 209] width 143 height 852
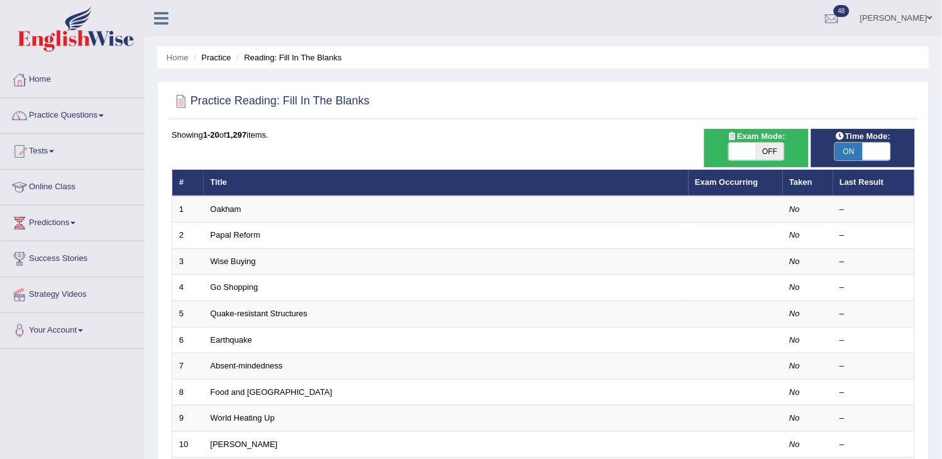
click at [780, 148] on span "OFF" at bounding box center [771, 152] width 28 height 18
checkbox input "true"
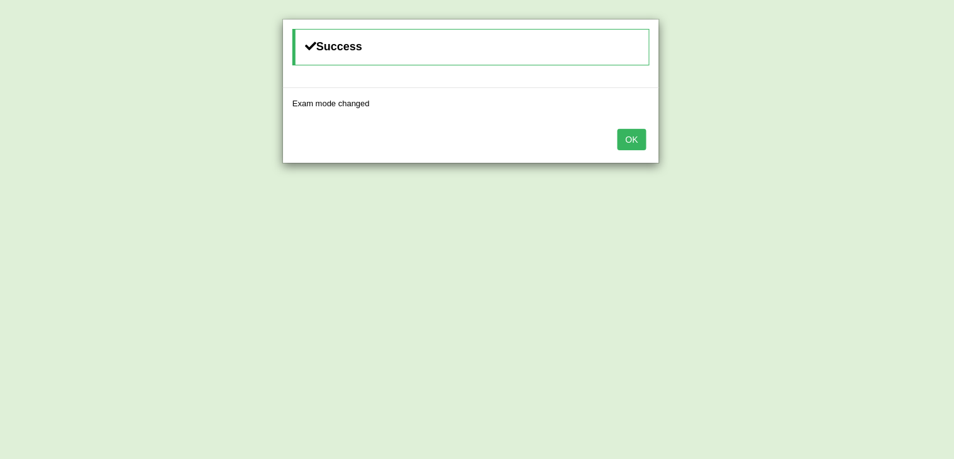
click at [630, 146] on button "OK" at bounding box center [632, 139] width 29 height 21
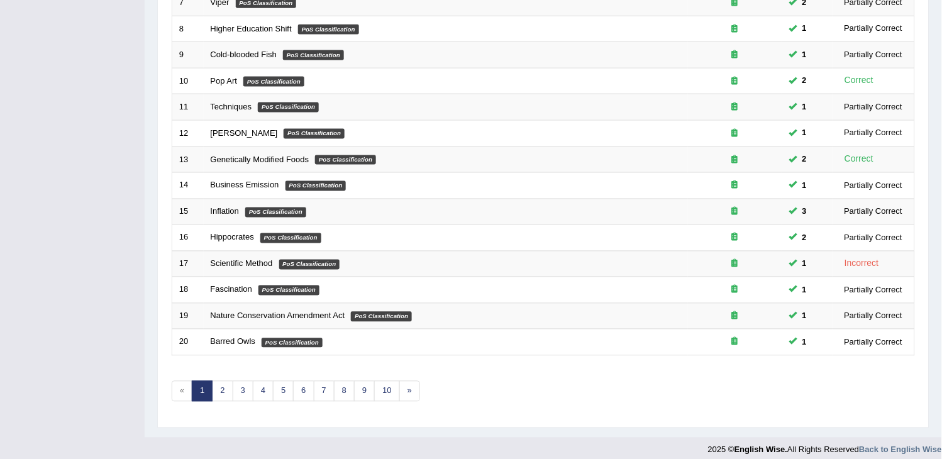
scroll to position [374, 0]
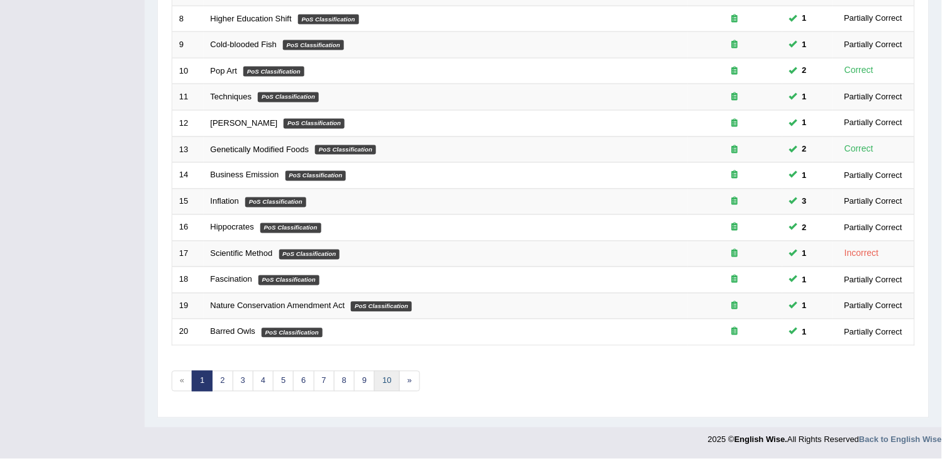
click at [390, 384] on link "10" at bounding box center [386, 381] width 25 height 21
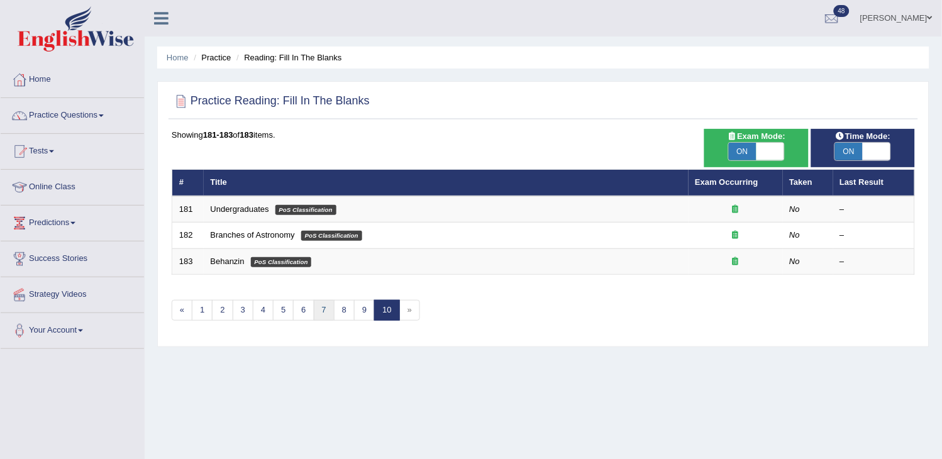
click at [321, 316] on link "7" at bounding box center [324, 310] width 21 height 21
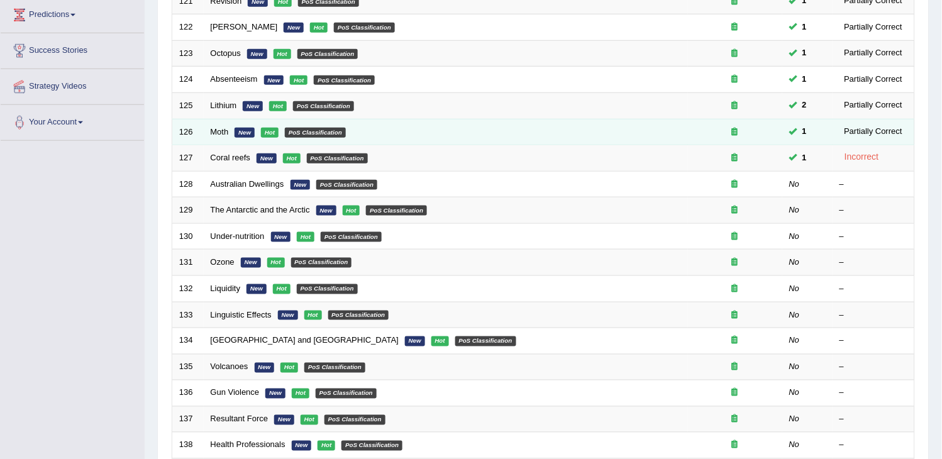
scroll to position [209, 0]
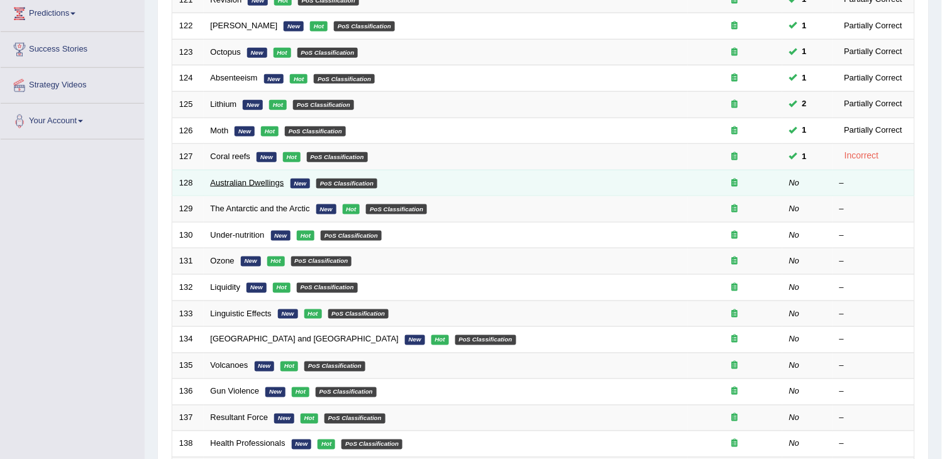
click at [242, 180] on link "Australian Dwellings" at bounding box center [248, 182] width 74 height 9
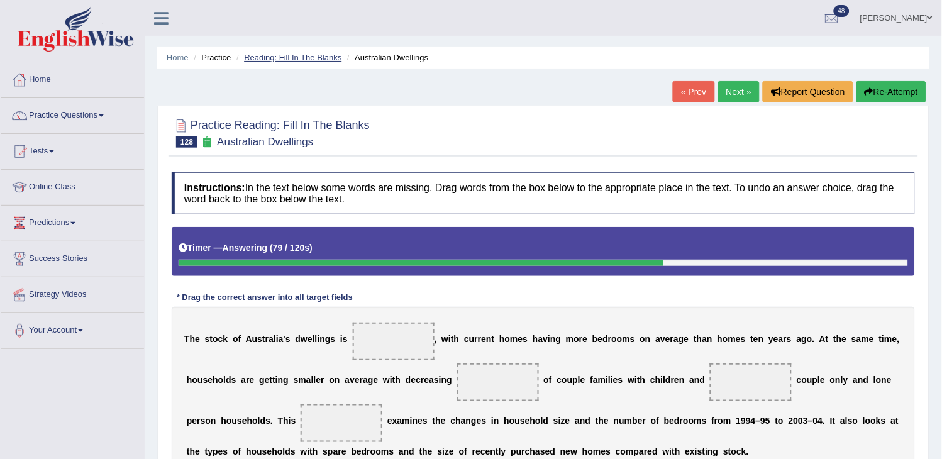
click at [305, 61] on link "Reading: Fill In The Blanks" at bounding box center [293, 57] width 98 height 9
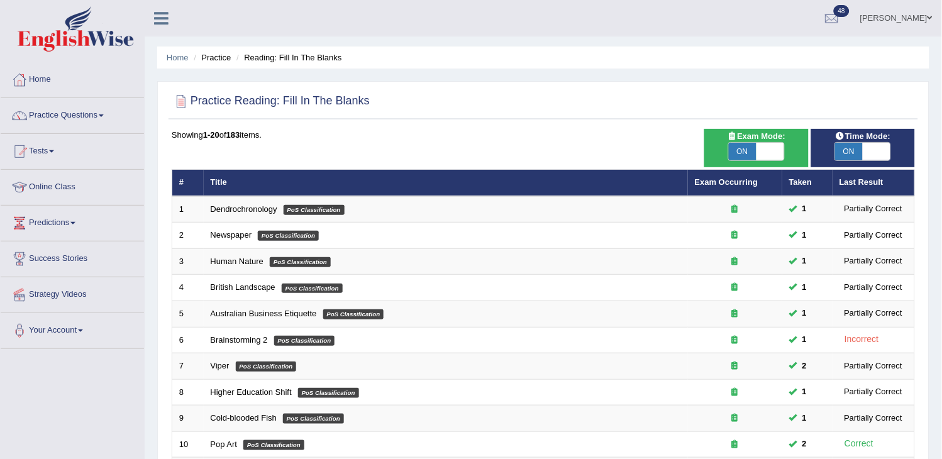
click at [305, 61] on li "Reading: Fill In The Blanks" at bounding box center [287, 58] width 108 height 12
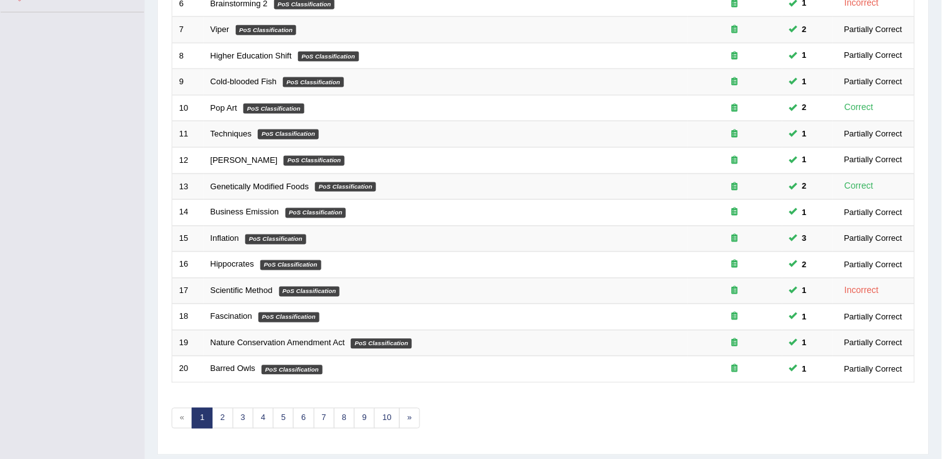
scroll to position [374, 0]
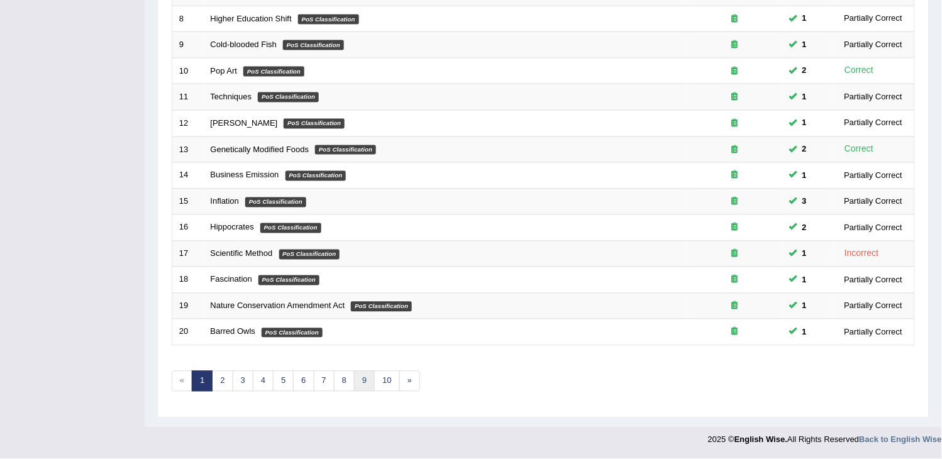
click at [371, 378] on link "9" at bounding box center [364, 381] width 21 height 21
click at [332, 379] on link "7" at bounding box center [324, 381] width 21 height 21
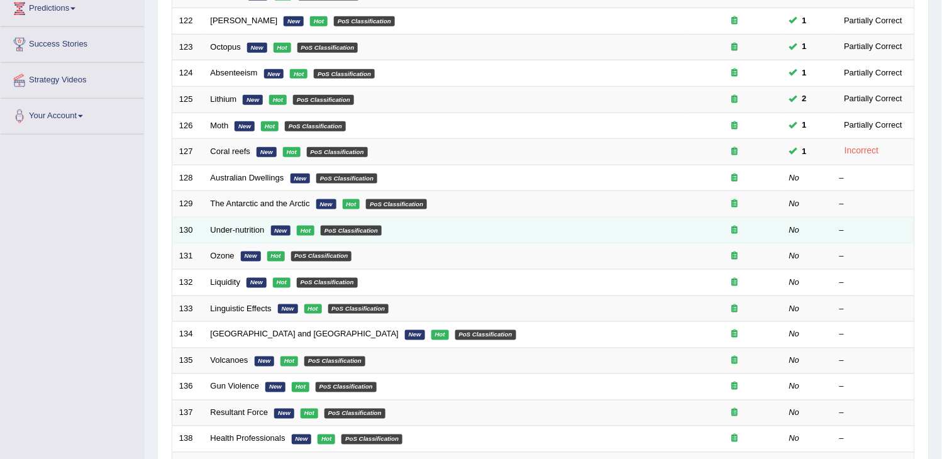
scroll to position [164, 0]
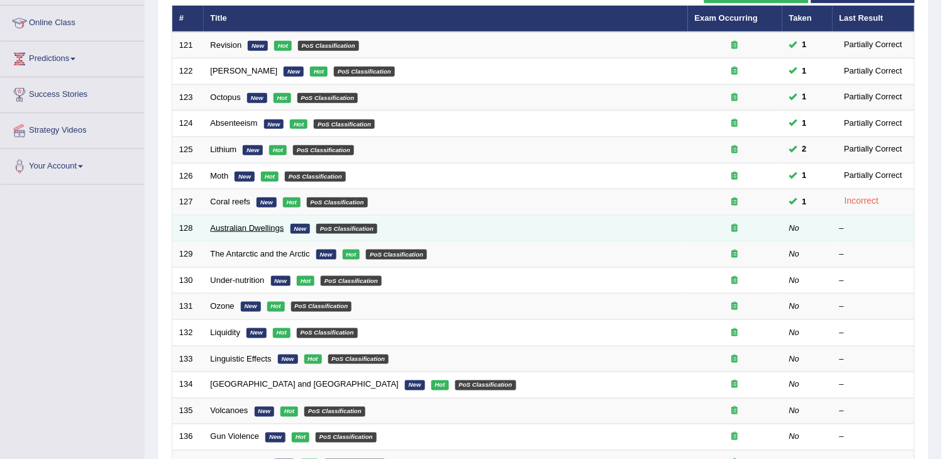
click at [233, 230] on link "Australian Dwellings" at bounding box center [248, 227] width 74 height 9
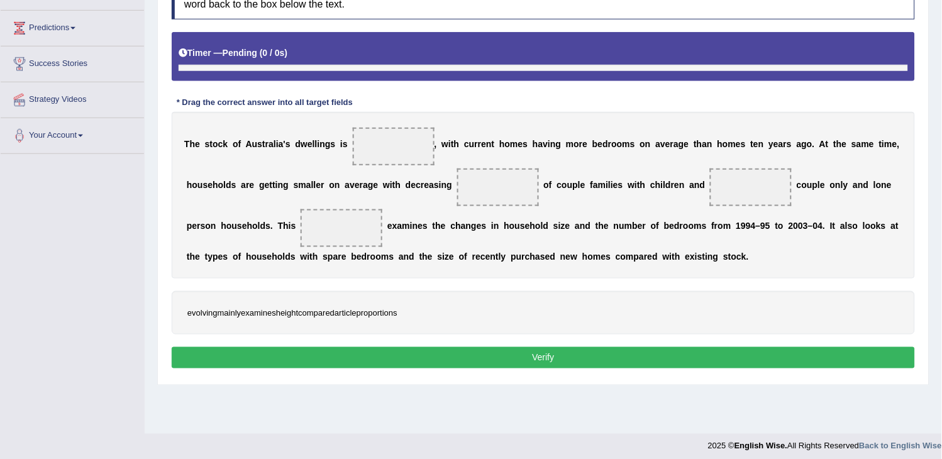
scroll to position [201, 0]
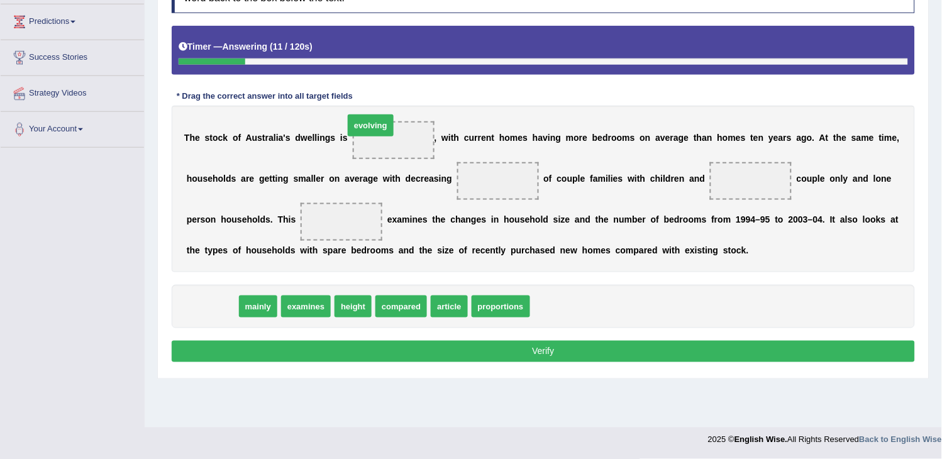
drag, startPoint x: 210, startPoint y: 303, endPoint x: 404, endPoint y: 139, distance: 253.6
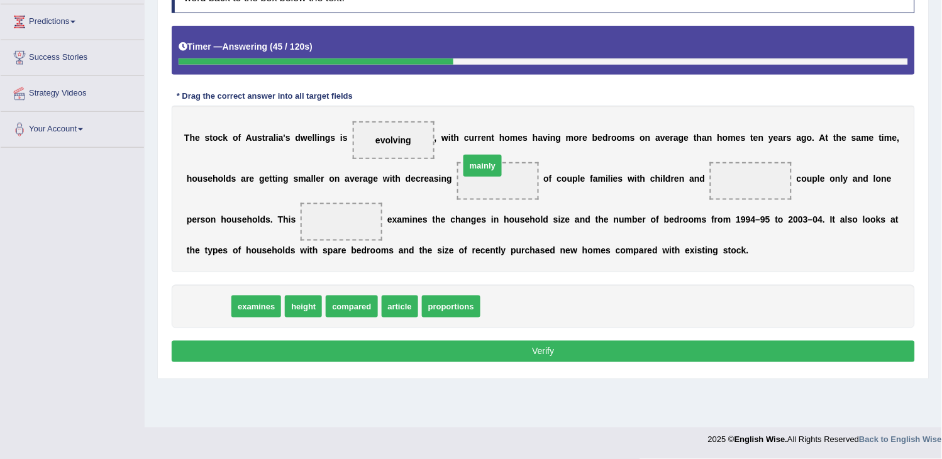
drag, startPoint x: 208, startPoint y: 309, endPoint x: 500, endPoint y: 181, distance: 318.9
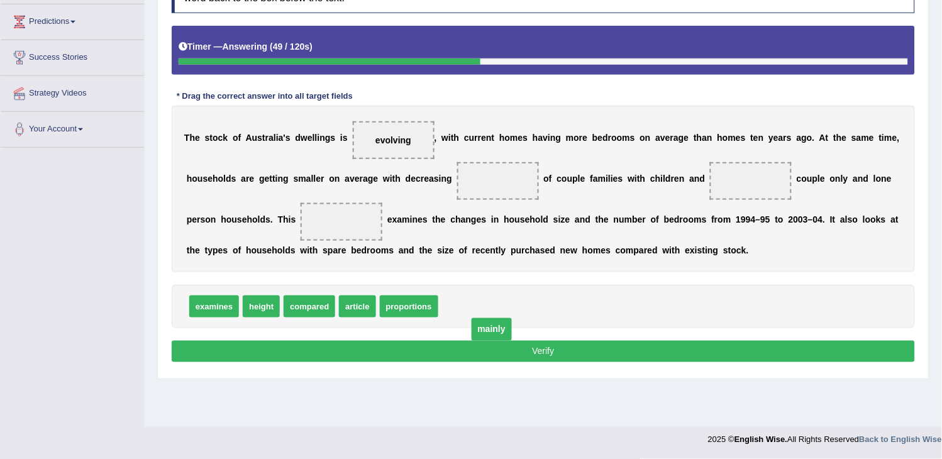
drag, startPoint x: 500, startPoint y: 181, endPoint x: 489, endPoint y: 324, distance: 143.9
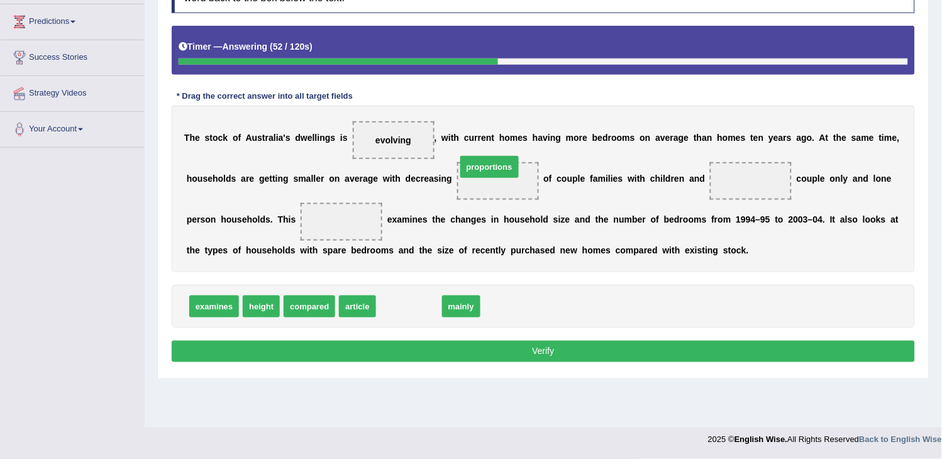
drag, startPoint x: 423, startPoint y: 311, endPoint x: 504, endPoint y: 165, distance: 167.2
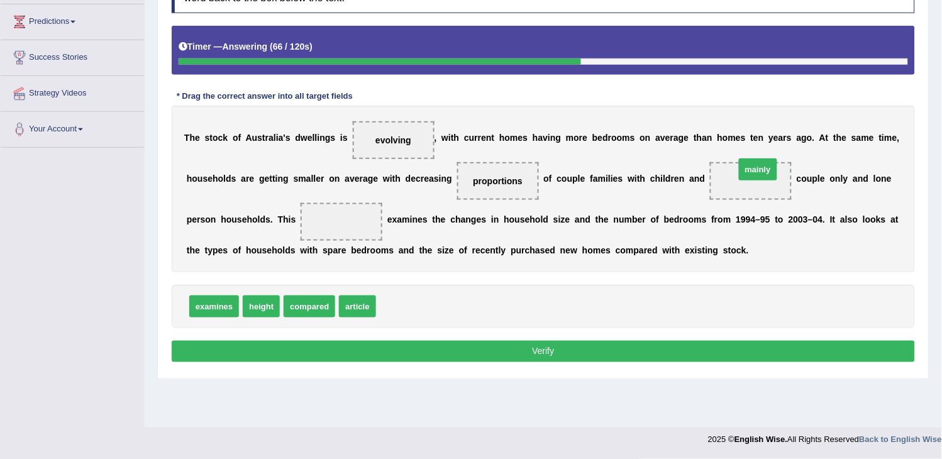
drag, startPoint x: 390, startPoint y: 306, endPoint x: 749, endPoint y: 165, distance: 385.6
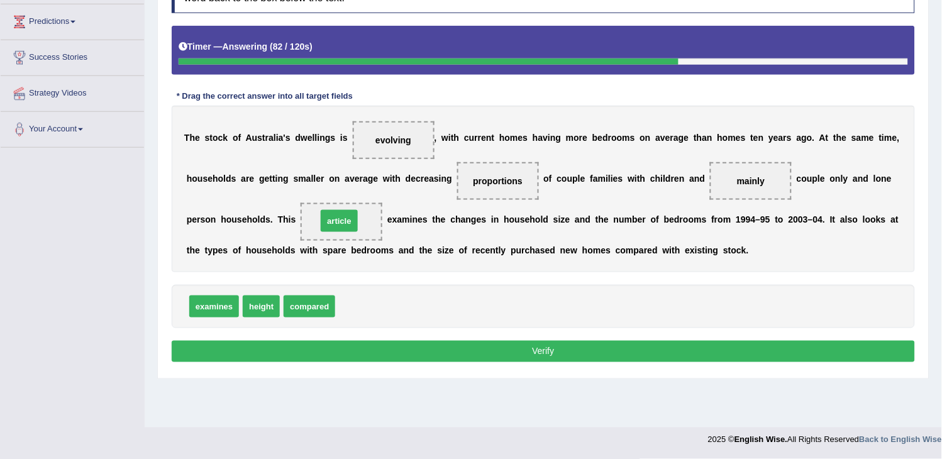
drag, startPoint x: 354, startPoint y: 306, endPoint x: 337, endPoint y: 226, distance: 81.6
click at [380, 343] on button "Verify" at bounding box center [544, 351] width 744 height 21
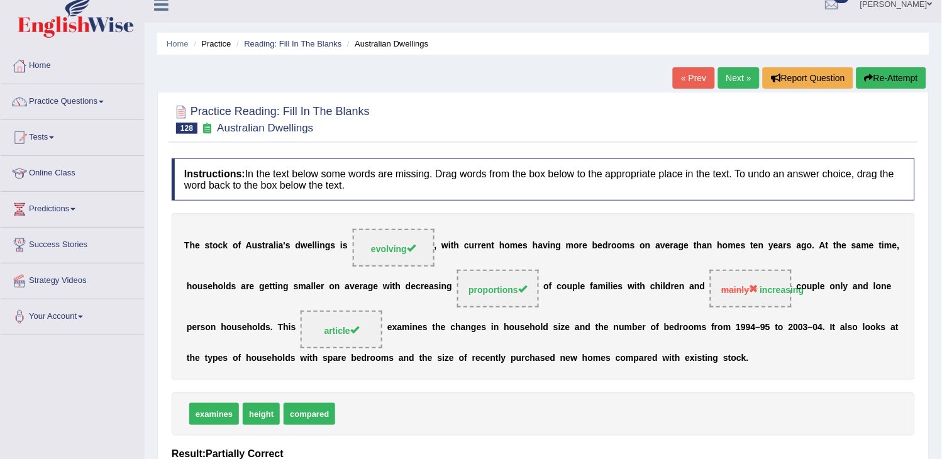
scroll to position [0, 0]
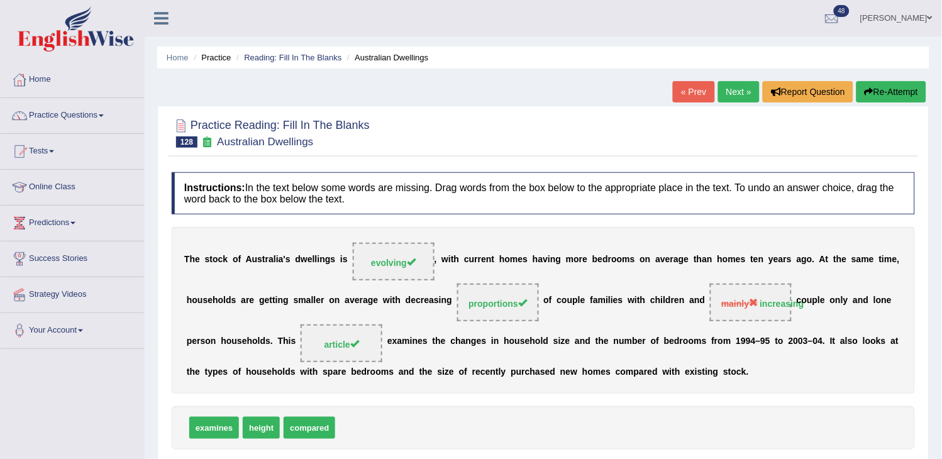
click at [734, 92] on link "Next »" at bounding box center [739, 91] width 42 height 21
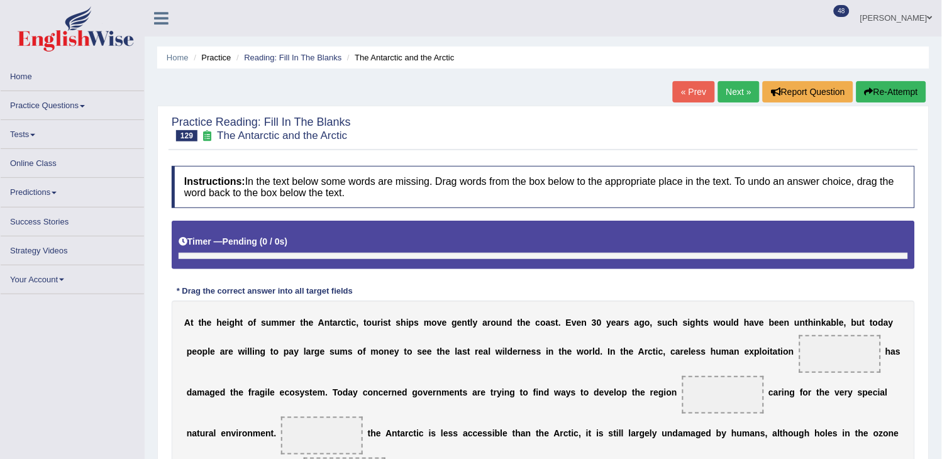
drag, startPoint x: 0, startPoint y: 0, endPoint x: 734, endPoint y: 92, distance: 739.3
click at [734, 92] on link "Next »" at bounding box center [739, 91] width 42 height 21
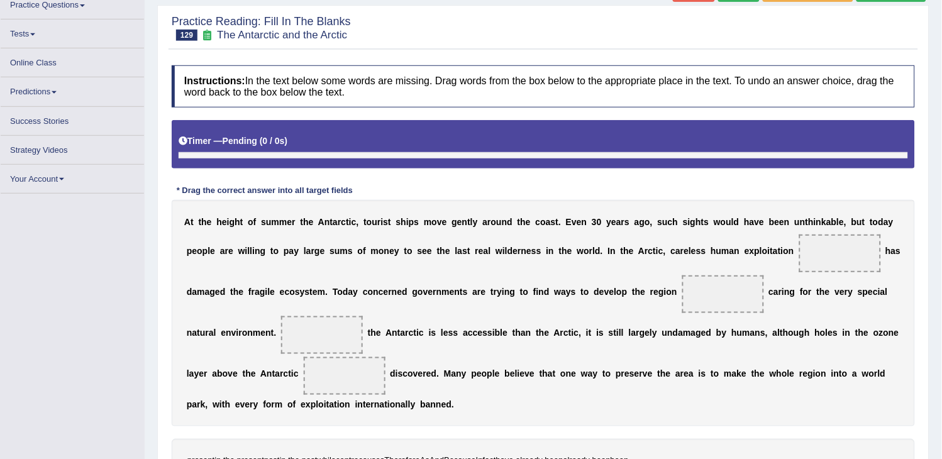
scroll to position [140, 0]
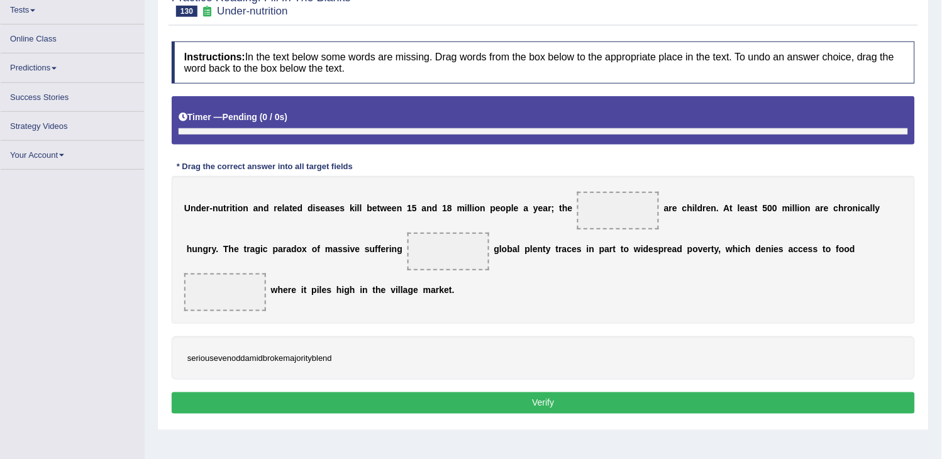
scroll to position [141, 0]
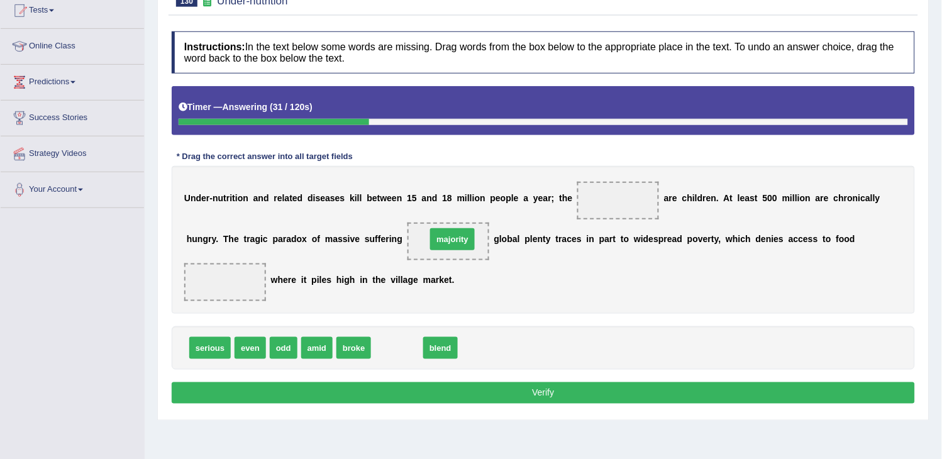
drag, startPoint x: 394, startPoint y: 354, endPoint x: 449, endPoint y: 243, distance: 123.8
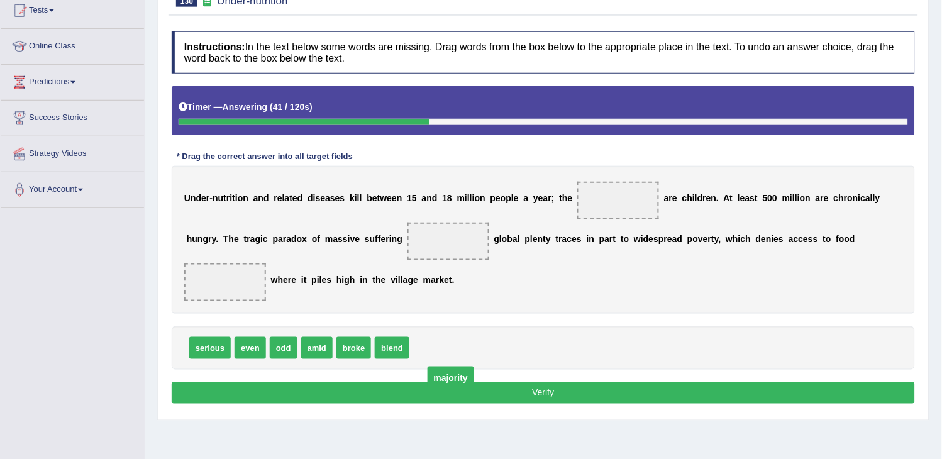
drag, startPoint x: 438, startPoint y: 240, endPoint x: 440, endPoint y: 372, distance: 132.1
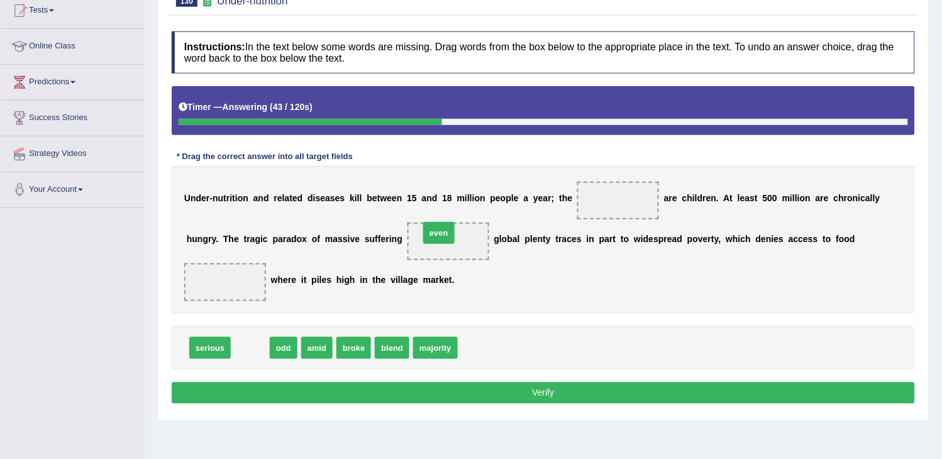
drag, startPoint x: 243, startPoint y: 354, endPoint x: 432, endPoint y: 243, distance: 218.8
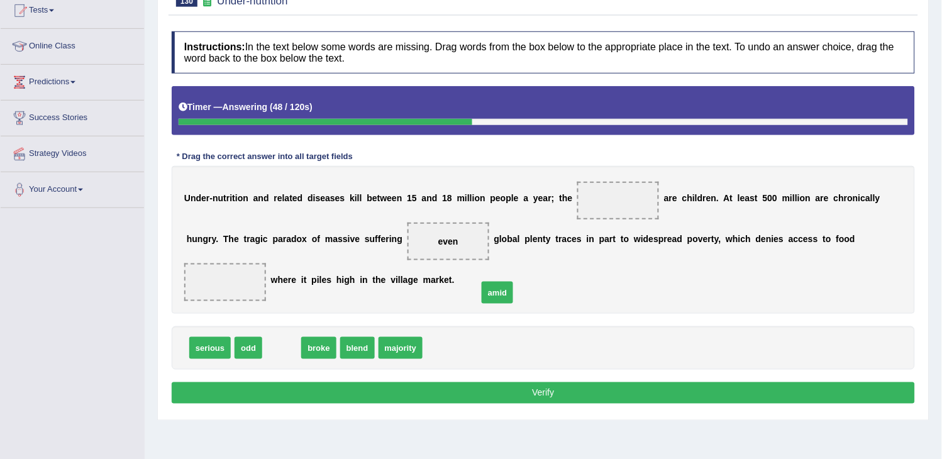
drag, startPoint x: 285, startPoint y: 347, endPoint x: 507, endPoint y: 289, distance: 229.5
click at [507, 289] on span "amid" at bounding box center [497, 293] width 31 height 22
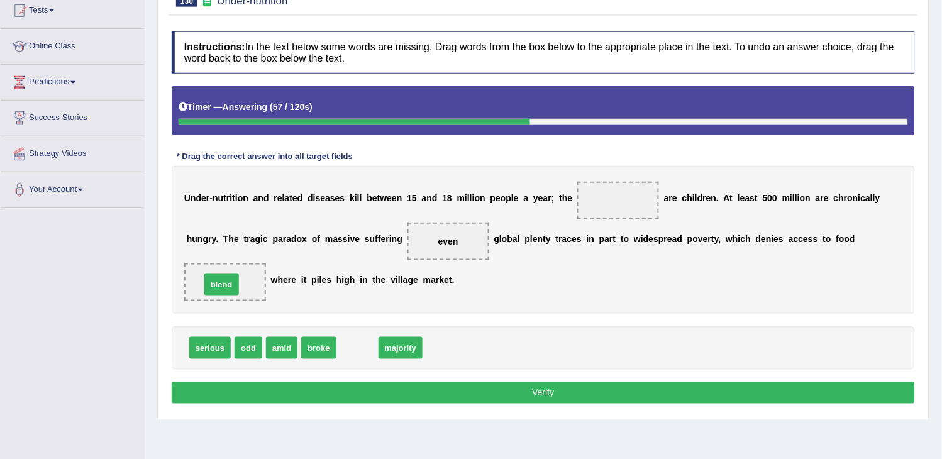
drag, startPoint x: 351, startPoint y: 351, endPoint x: 216, endPoint y: 287, distance: 149.7
drag, startPoint x: 351, startPoint y: 350, endPoint x: 611, endPoint y: 201, distance: 299.8
click at [500, 404] on button "Verify" at bounding box center [544, 392] width 744 height 21
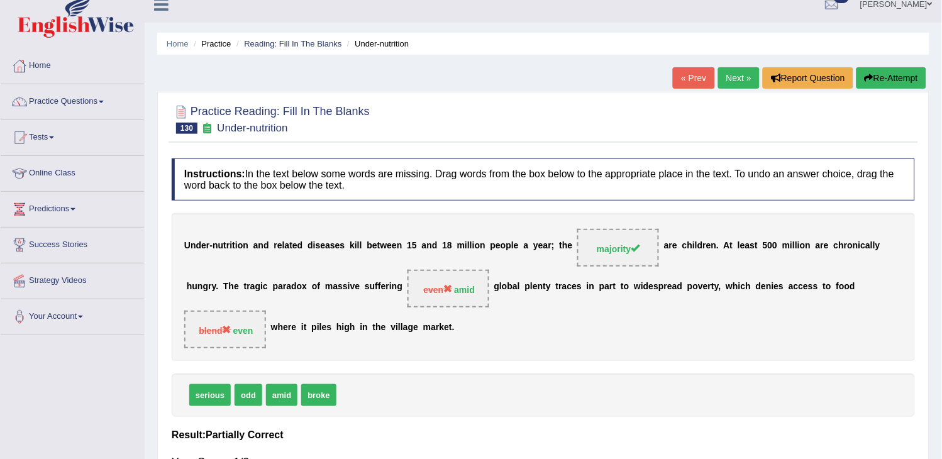
scroll to position [0, 0]
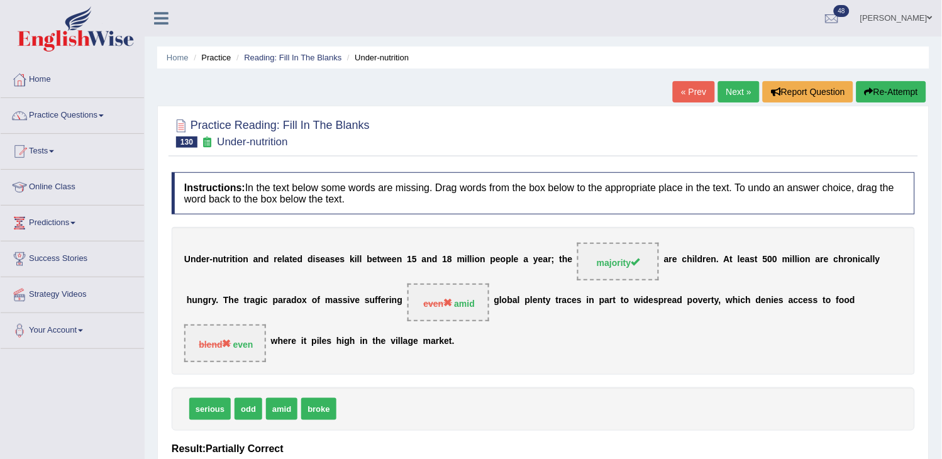
click at [732, 99] on link "Next »" at bounding box center [739, 91] width 42 height 21
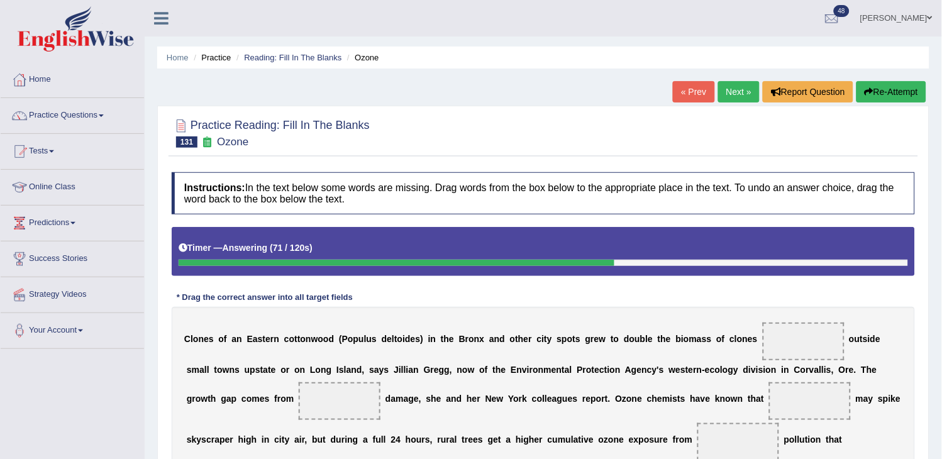
click at [900, 84] on button "Re-Attempt" at bounding box center [892, 91] width 70 height 21
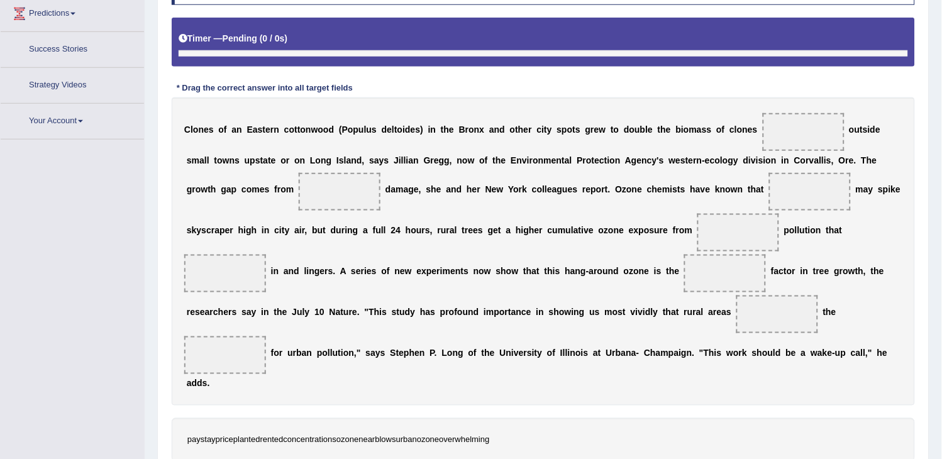
scroll to position [246, 0]
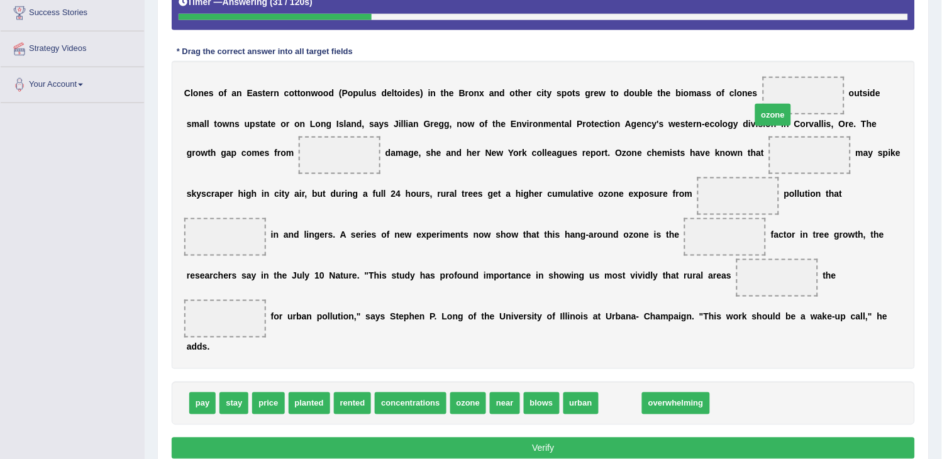
drag, startPoint x: 620, startPoint y: 400, endPoint x: 773, endPoint y: 101, distance: 336.2
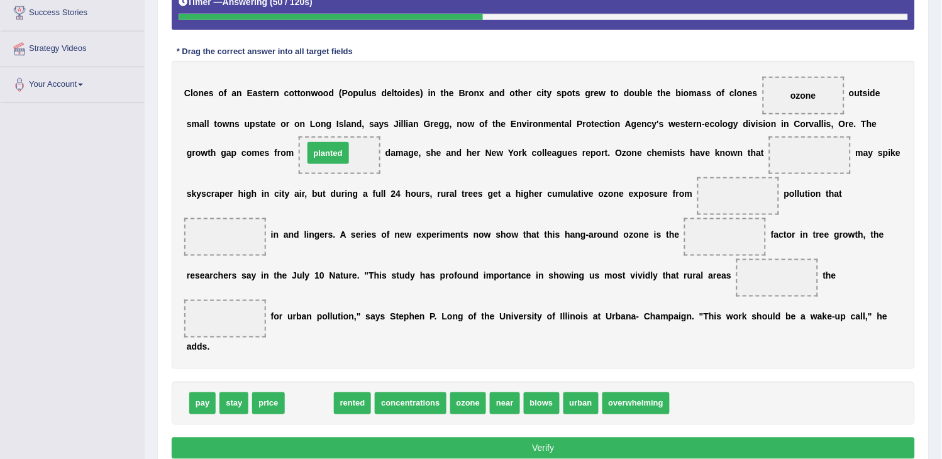
drag, startPoint x: 304, startPoint y: 410, endPoint x: 323, endPoint y: 158, distance: 253.0
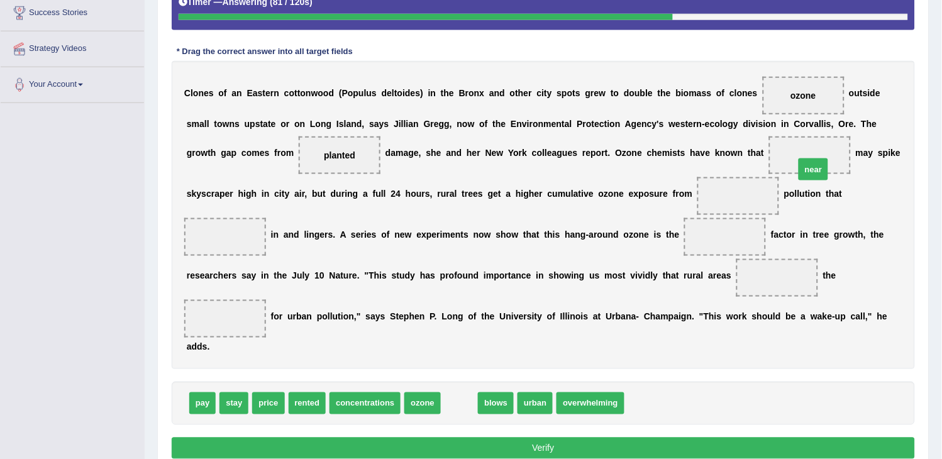
drag, startPoint x: 459, startPoint y: 401, endPoint x: 813, endPoint y: 167, distance: 424.5
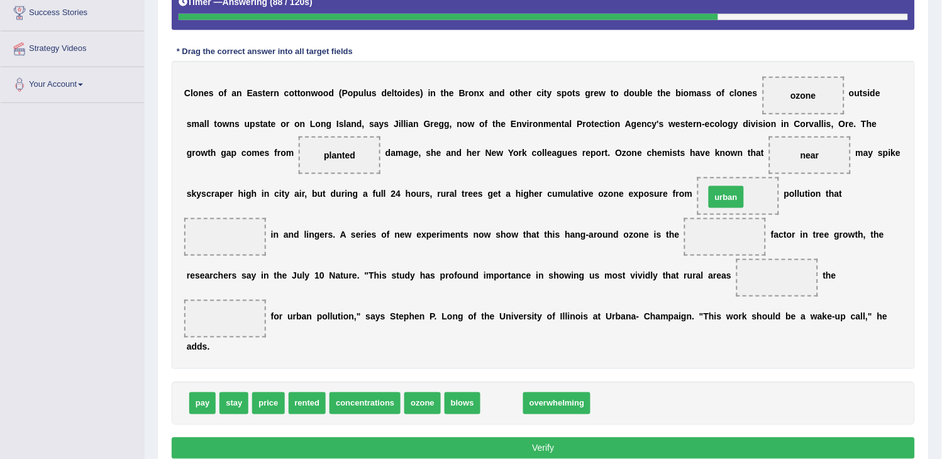
drag, startPoint x: 494, startPoint y: 409, endPoint x: 721, endPoint y: 193, distance: 313.2
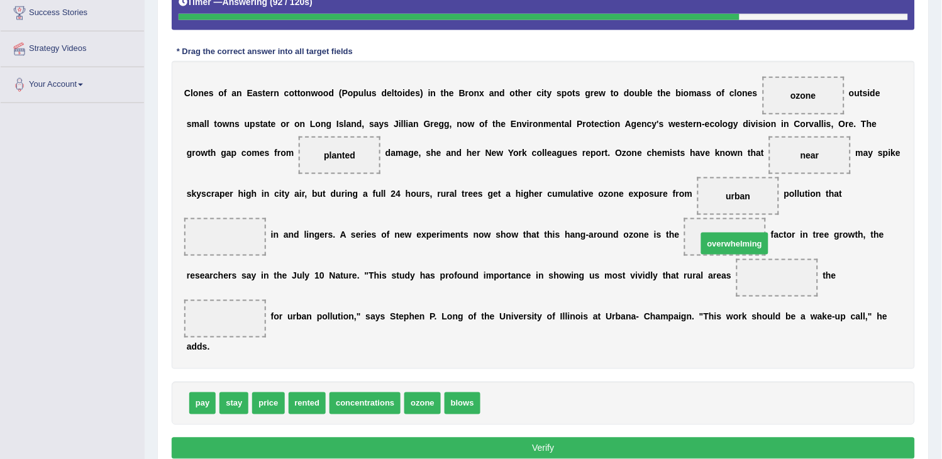
drag, startPoint x: 508, startPoint y: 405, endPoint x: 722, endPoint y: 248, distance: 264.7
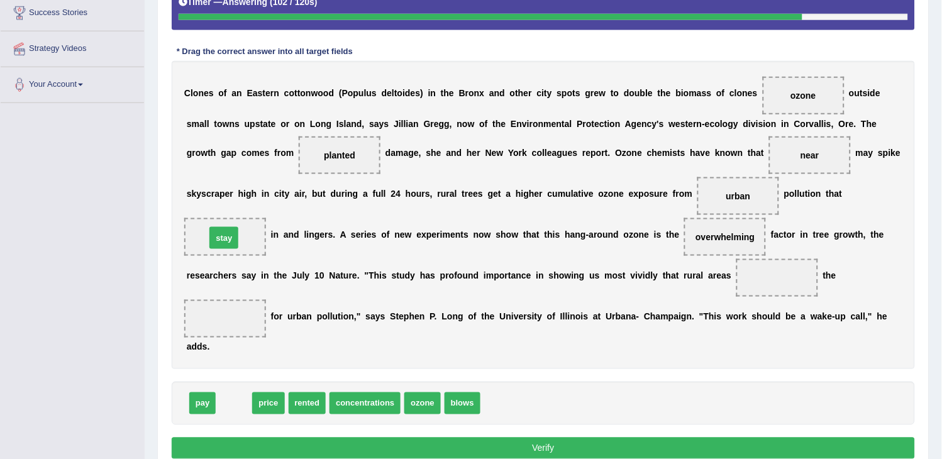
drag, startPoint x: 237, startPoint y: 404, endPoint x: 228, endPoint y: 221, distance: 182.7
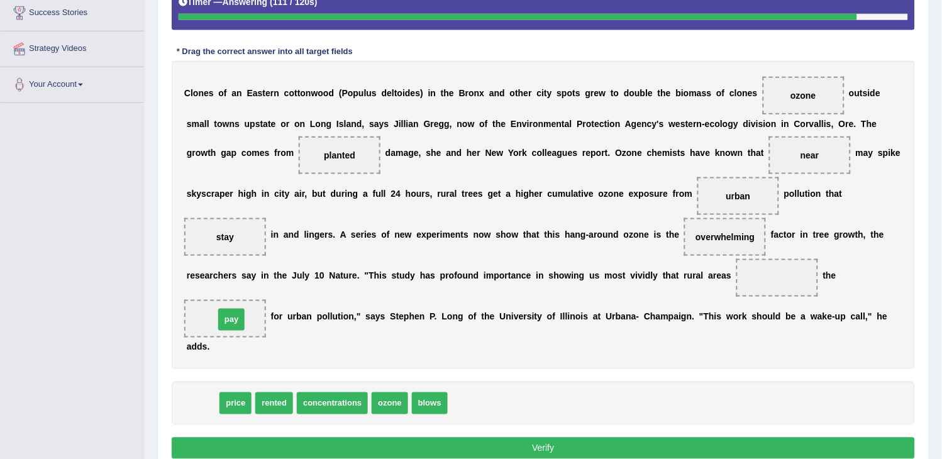
drag, startPoint x: 203, startPoint y: 406, endPoint x: 232, endPoint y: 323, distance: 87.9
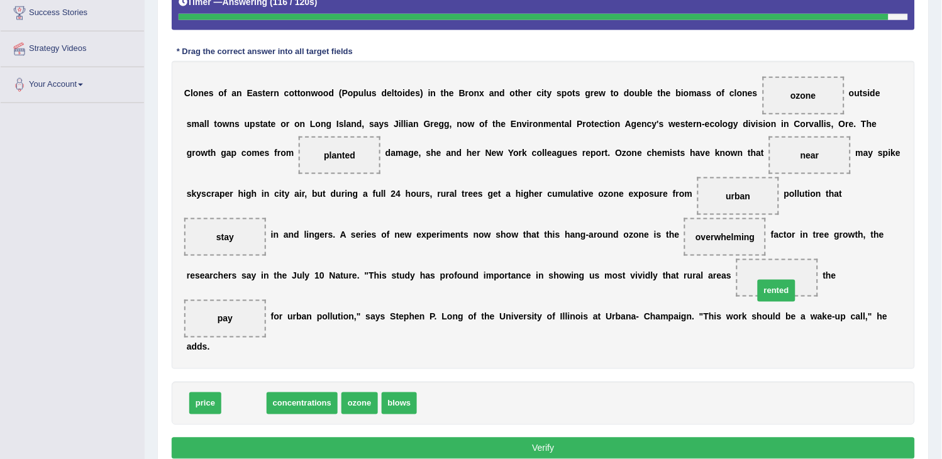
drag, startPoint x: 244, startPoint y: 405, endPoint x: 777, endPoint y: 293, distance: 544.5
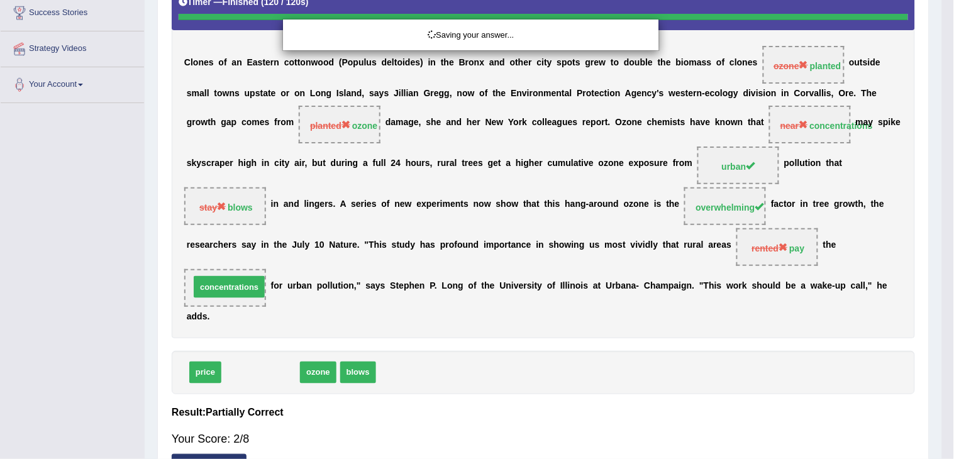
drag, startPoint x: 269, startPoint y: 401, endPoint x: 237, endPoint y: 316, distance: 90.6
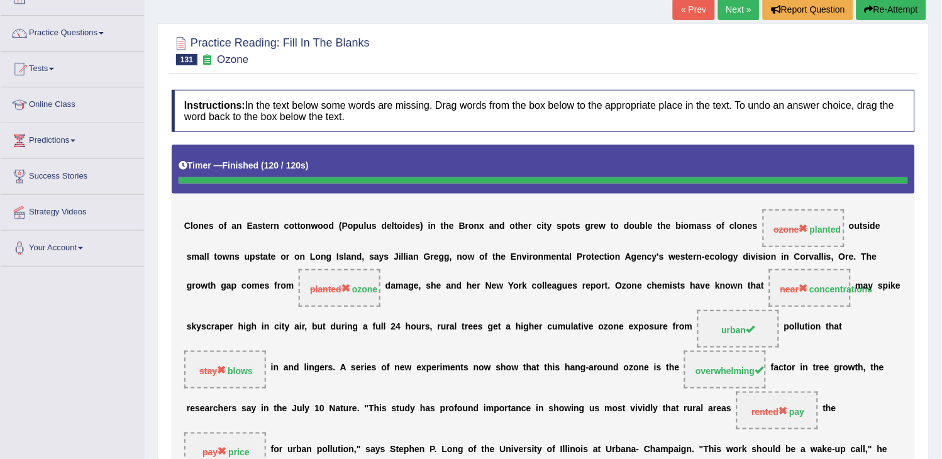
scroll to position [0, 0]
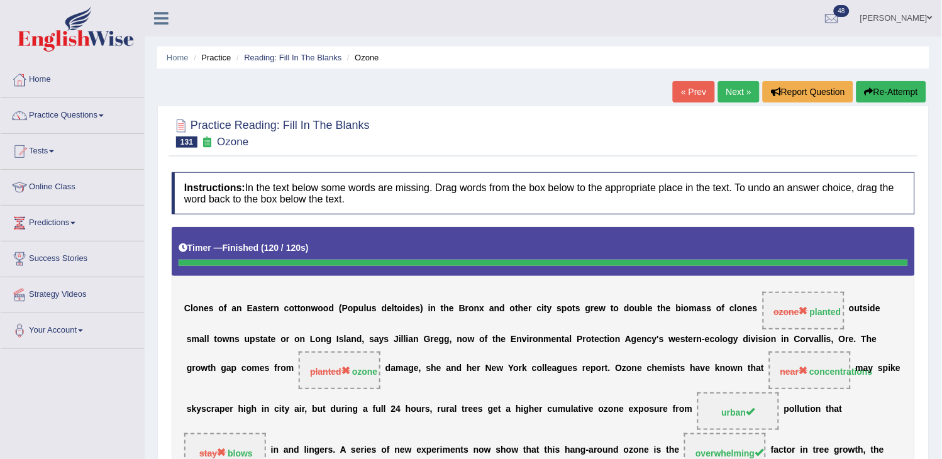
click at [732, 96] on link "Next »" at bounding box center [739, 91] width 42 height 21
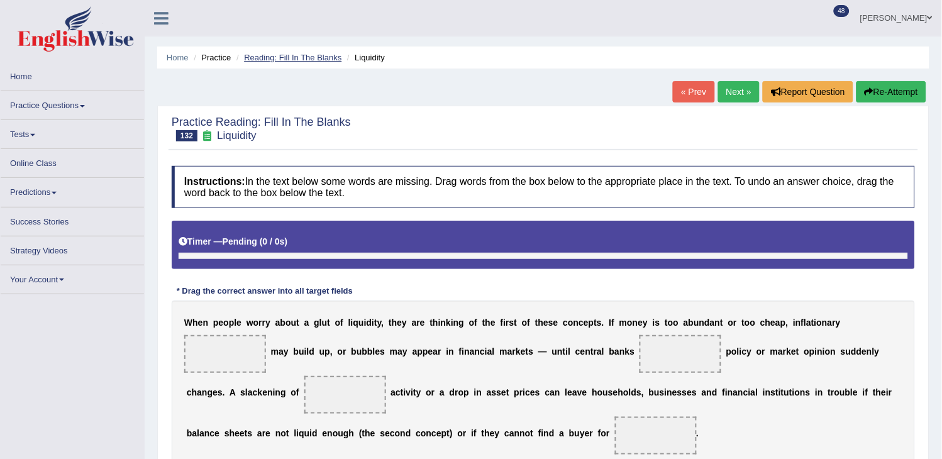
click at [307, 53] on link "Reading: Fill In The Blanks" at bounding box center [293, 57] width 98 height 9
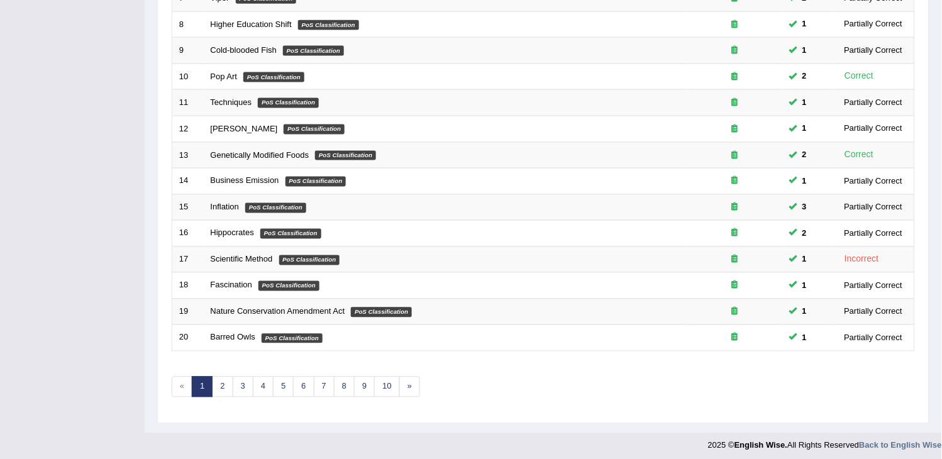
scroll to position [374, 0]
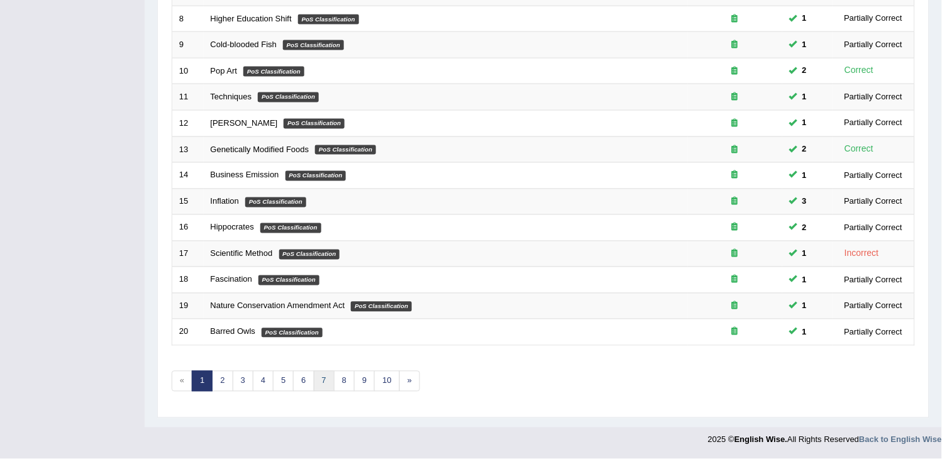
click at [326, 381] on link "7" at bounding box center [324, 381] width 21 height 21
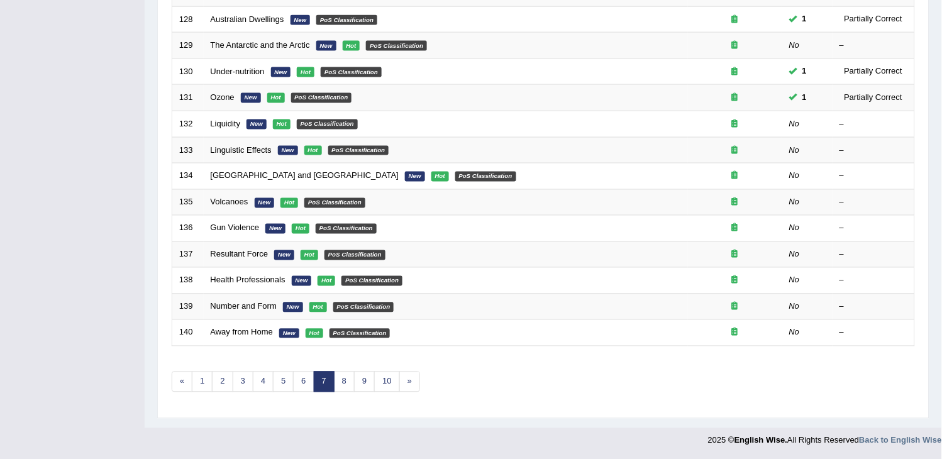
scroll to position [374, 0]
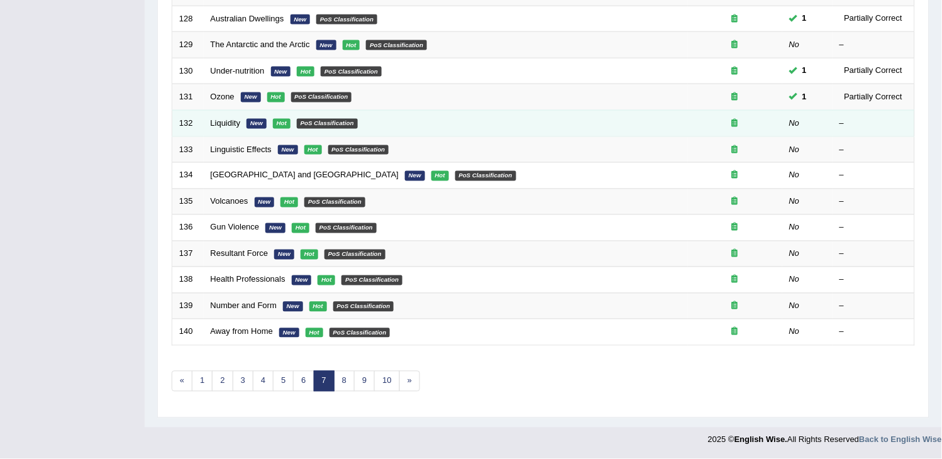
click at [217, 127] on td "Liquidity New Hot PoS Classification" at bounding box center [446, 123] width 484 height 26
click at [223, 123] on link "Liquidity" at bounding box center [226, 122] width 30 height 9
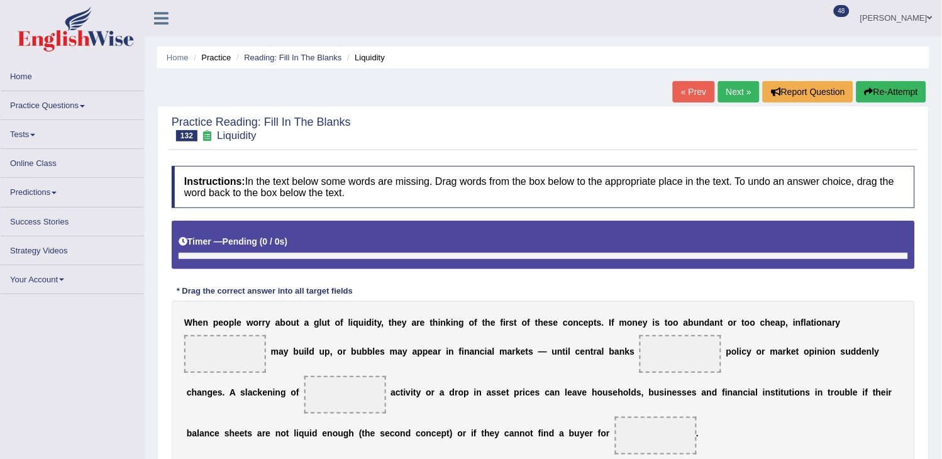
click at [116, 109] on link "Practice Questions" at bounding box center [72, 103] width 143 height 25
